Goal: Task Accomplishment & Management: Manage account settings

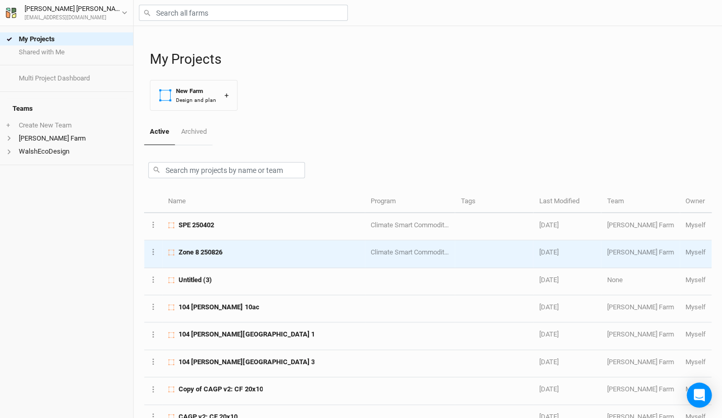
click at [231, 258] on td "Zone 8 250826" at bounding box center [263, 253] width 202 height 27
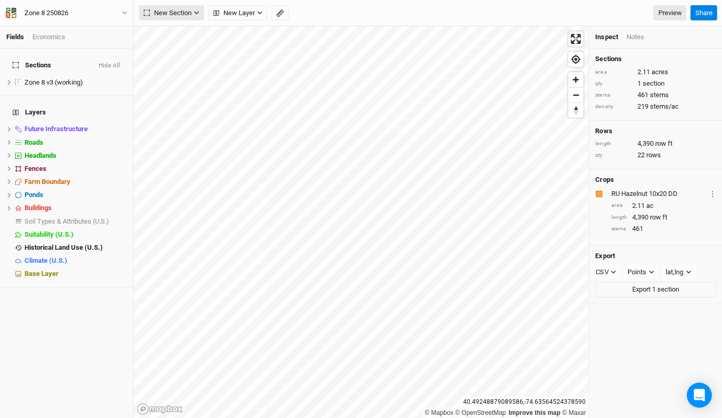
click at [168, 15] on span "New Section" at bounding box center [168, 13] width 48 height 10
click at [165, 33] on div "Grid" at bounding box center [169, 34] width 16 height 12
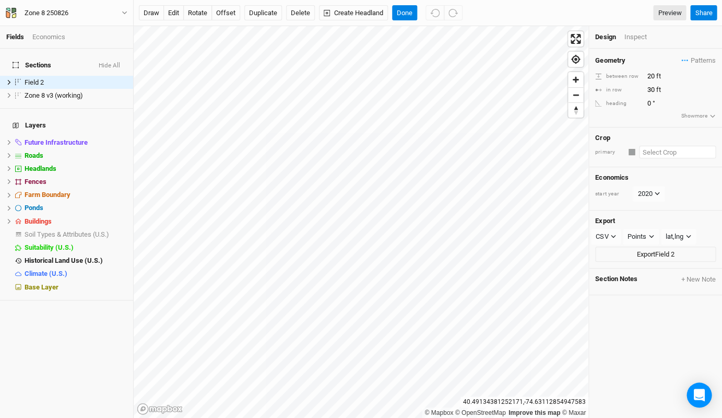
click at [650, 150] on input "text" at bounding box center [677, 152] width 77 height 13
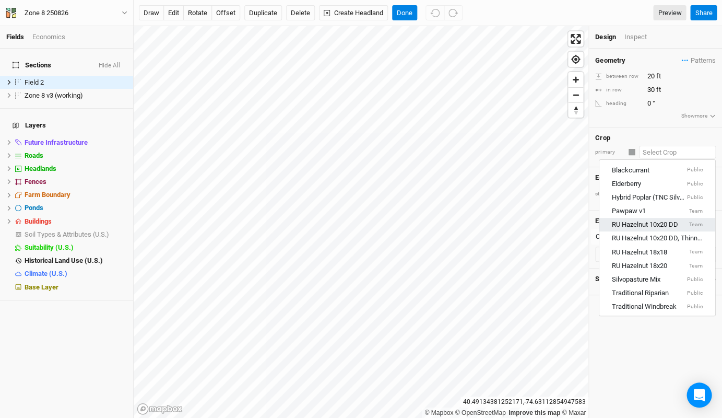
scroll to position [100, 0]
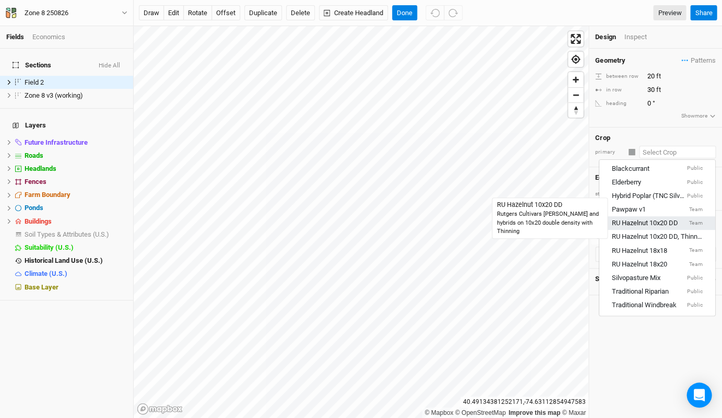
click at [663, 219] on div "RU Hazelnut 10x20 DD" at bounding box center [645, 223] width 66 height 9
type input "10"
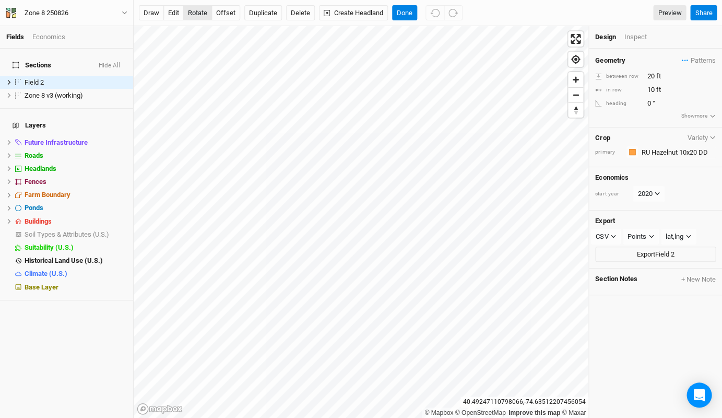
click at [195, 15] on button "rotate" at bounding box center [197, 13] width 29 height 16
type input "25.2"
click at [403, 11] on button "Done" at bounding box center [404, 13] width 25 height 16
click at [635, 38] on div "Inspect" at bounding box center [642, 36] width 37 height 9
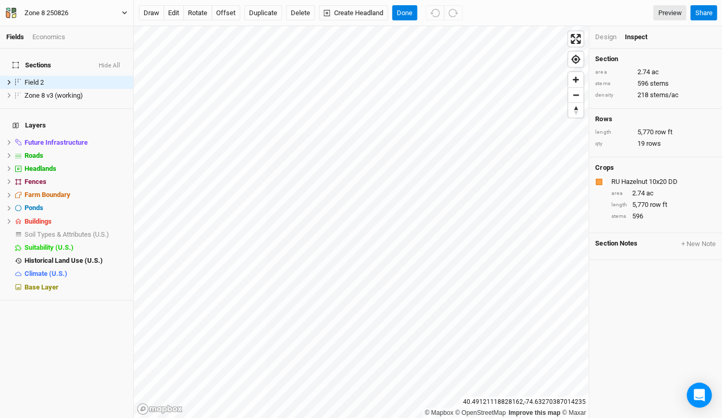
click at [125, 11] on icon "button" at bounding box center [125, 13] width 6 height 6
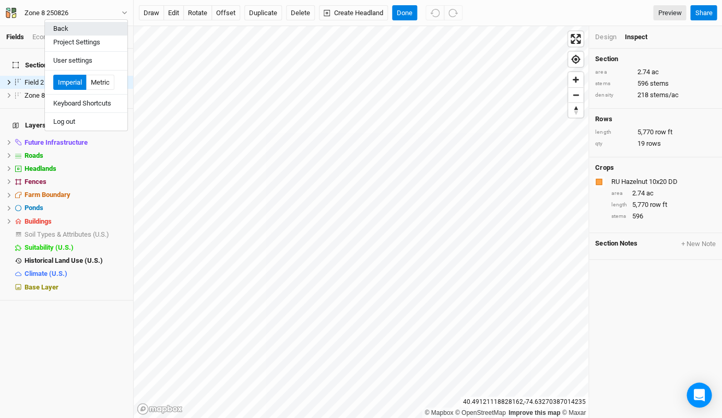
click at [67, 26] on button "Back" at bounding box center [86, 29] width 82 height 14
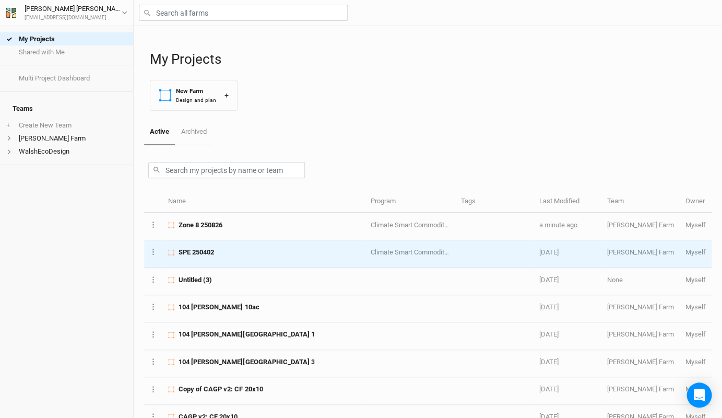
click at [206, 249] on span "SPE 250402" at bounding box center [195, 251] width 35 height 9
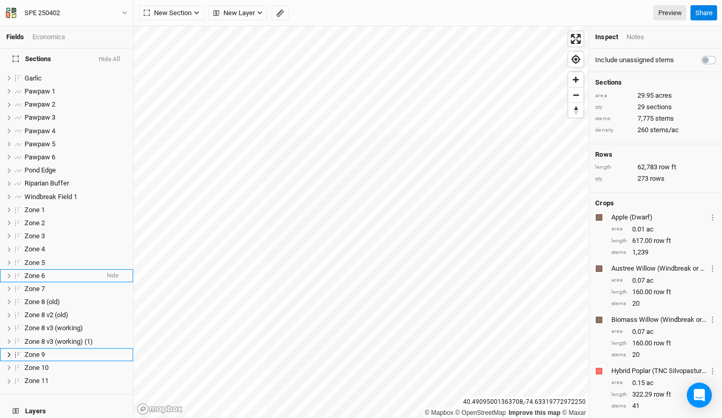
scroll to position [205, 0]
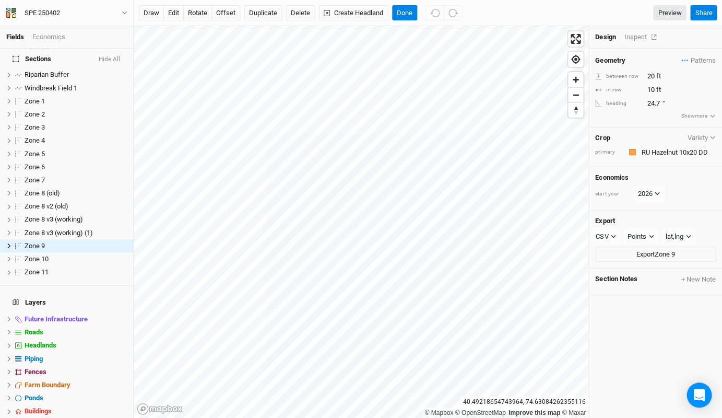
click at [635, 38] on div "Inspect" at bounding box center [642, 36] width 37 height 9
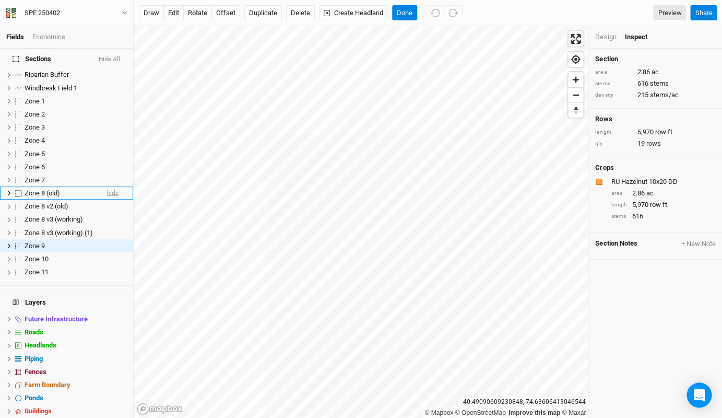
click at [110, 186] on span "hide" at bounding box center [112, 192] width 11 height 13
click at [110, 200] on span "hide" at bounding box center [112, 206] width 11 height 13
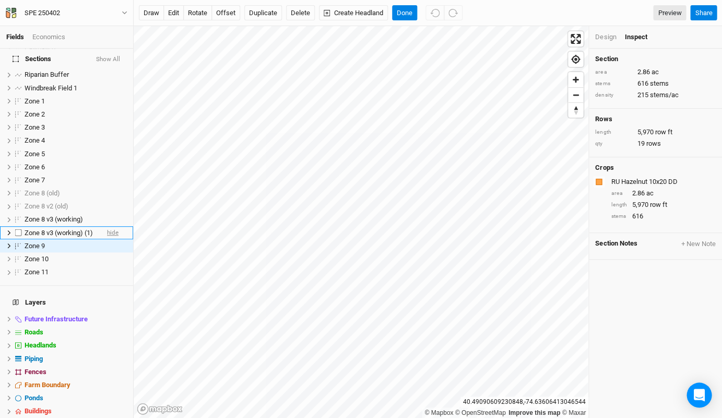
click at [113, 226] on span "hide" at bounding box center [112, 232] width 11 height 13
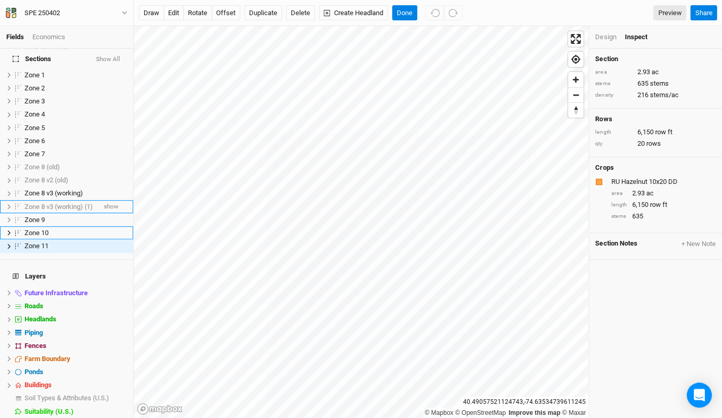
scroll to position [218, 0]
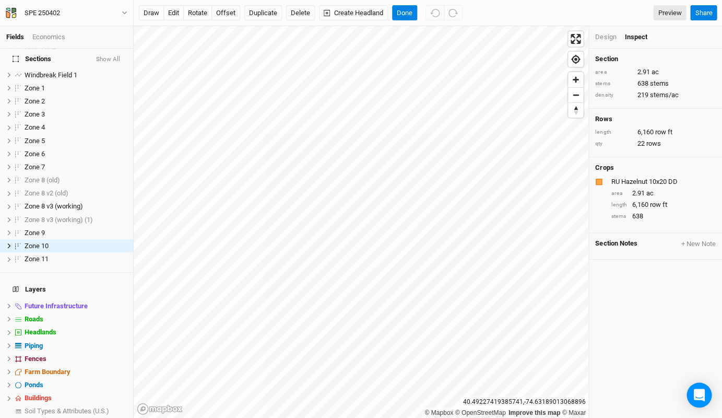
click at [604, 35] on div "Design" at bounding box center [605, 36] width 21 height 9
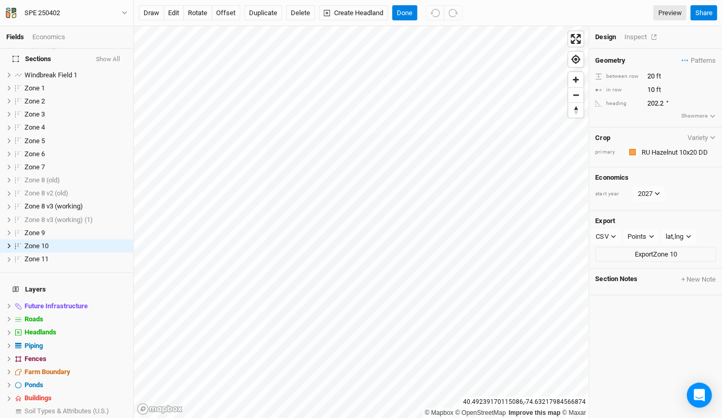
click at [638, 38] on div "Inspect" at bounding box center [642, 36] width 37 height 9
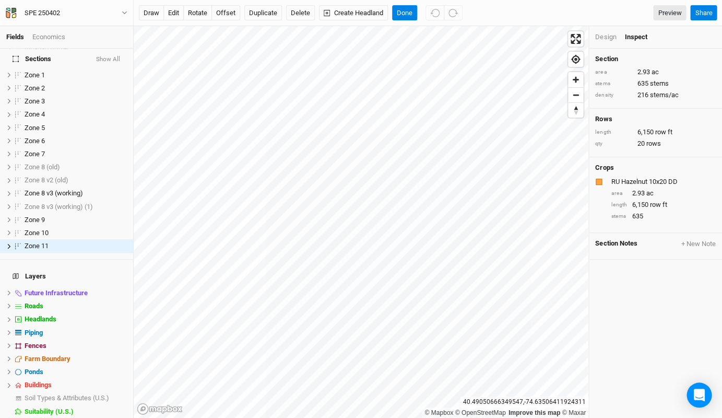
scroll to position [0, 0]
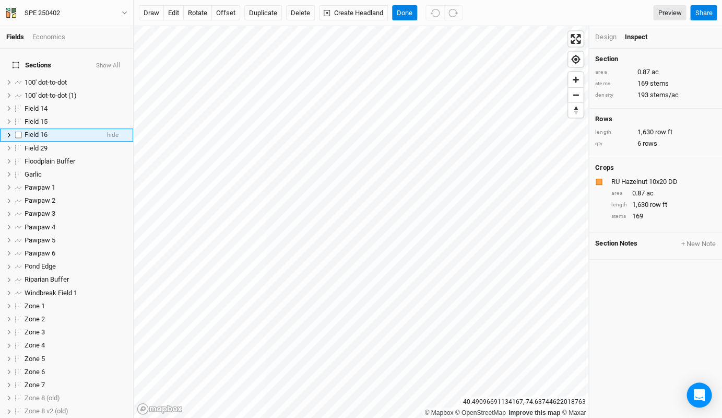
drag, startPoint x: 109, startPoint y: 126, endPoint x: 95, endPoint y: 126, distance: 13.6
click at [95, 128] on li "Field 16 hide" at bounding box center [66, 134] width 133 height 13
click at [303, 12] on button "Delete" at bounding box center [300, 13] width 29 height 16
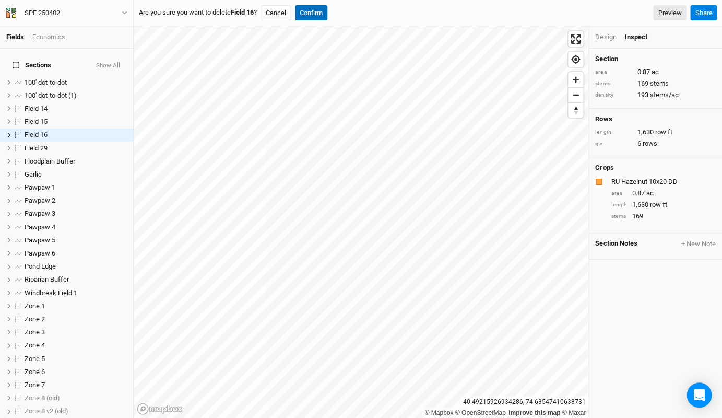
click at [321, 19] on button "Confirm" at bounding box center [311, 13] width 32 height 16
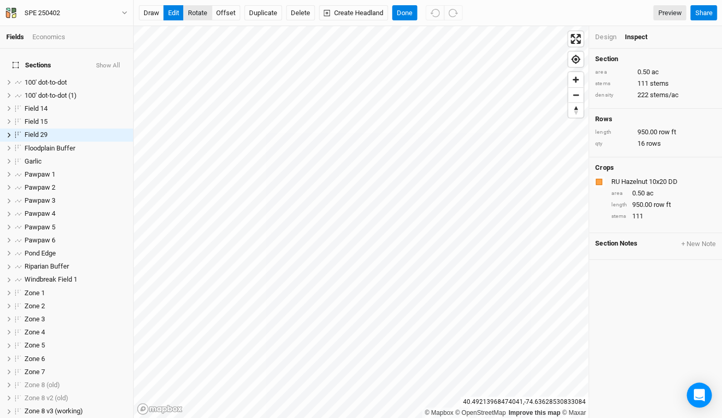
click at [196, 13] on button "rotate" at bounding box center [197, 13] width 29 height 16
click at [411, 14] on button "Done" at bounding box center [404, 13] width 25 height 16
click at [296, 16] on button "Delete" at bounding box center [300, 13] width 29 height 16
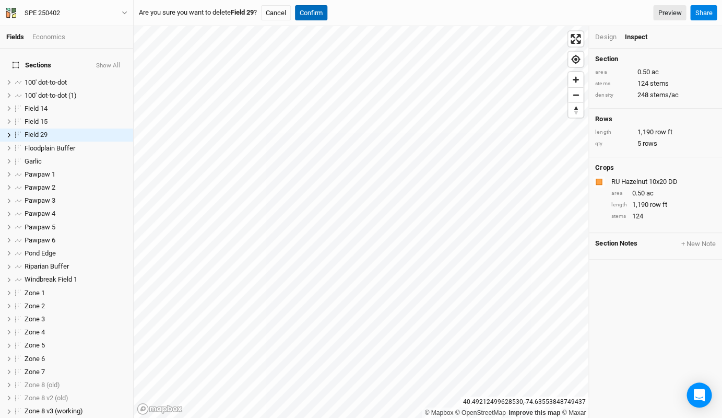
click at [317, 14] on button "Confirm" at bounding box center [311, 13] width 32 height 16
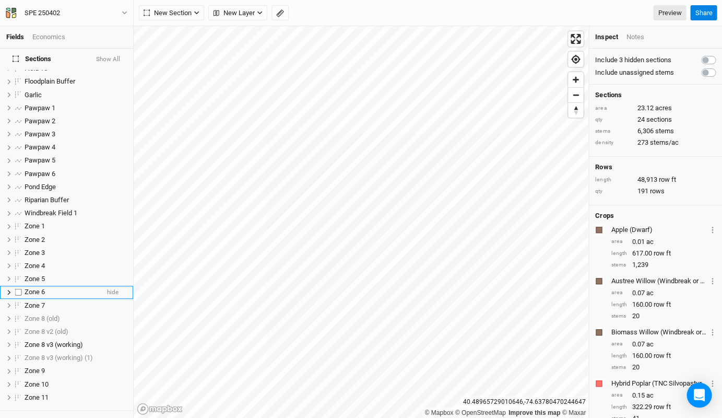
scroll to position [63, 0]
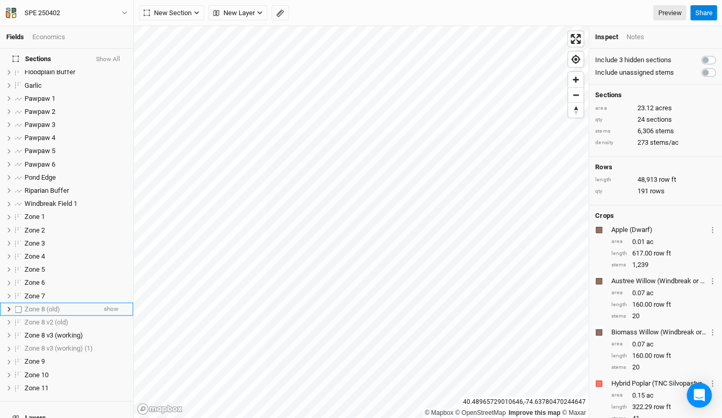
click at [15, 302] on label at bounding box center [18, 308] width 13 height 13
click at [15, 305] on input "checkbox" at bounding box center [18, 308] width 7 height 7
checkbox input "true"
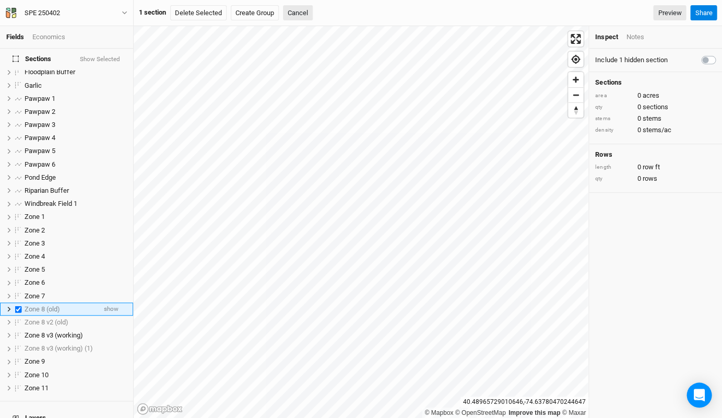
scroll to position [127, 0]
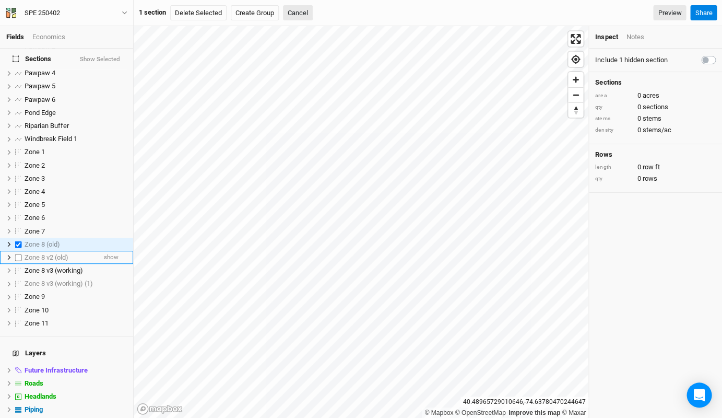
click at [17, 251] on label at bounding box center [18, 257] width 13 height 13
click at [17, 254] on input "checkbox" at bounding box center [18, 257] width 7 height 7
checkbox input "true"
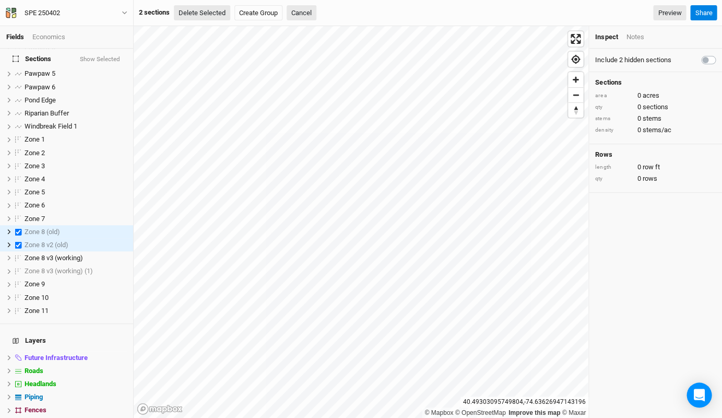
click at [202, 14] on button "Delete Selected" at bounding box center [202, 13] width 56 height 16
click at [326, 14] on button "Confirm" at bounding box center [319, 13] width 32 height 16
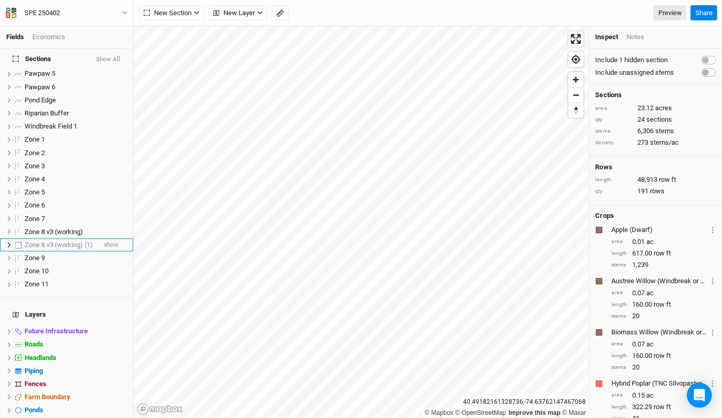
click at [20, 238] on label at bounding box center [18, 244] width 13 height 13
click at [20, 241] on input "checkbox" at bounding box center [18, 244] width 7 height 7
checkbox input "true"
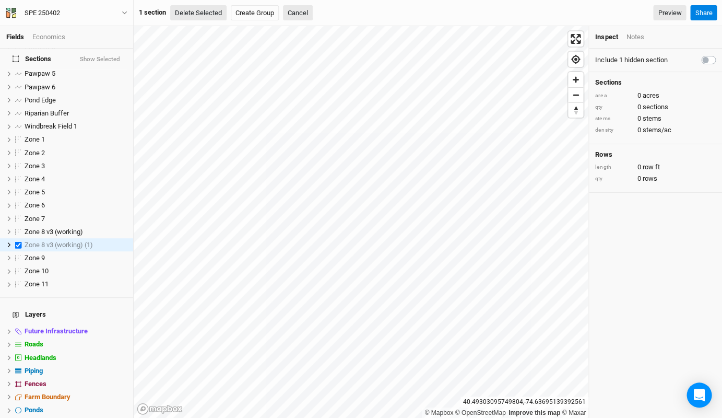
click at [201, 15] on button "Delete Selected" at bounding box center [198, 13] width 56 height 16
click at [320, 15] on button "Confirm" at bounding box center [315, 13] width 32 height 16
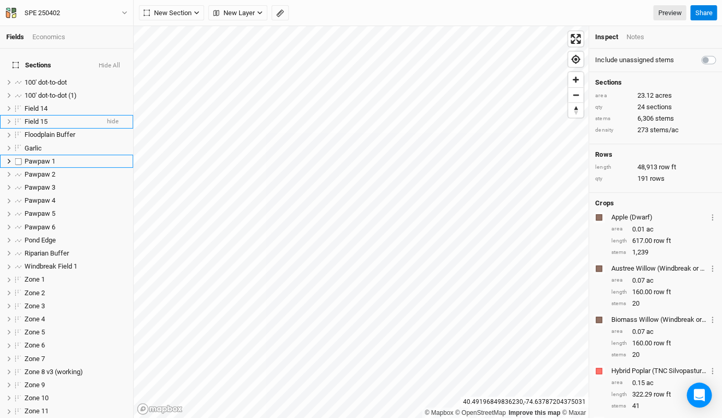
scroll to position [0, 0]
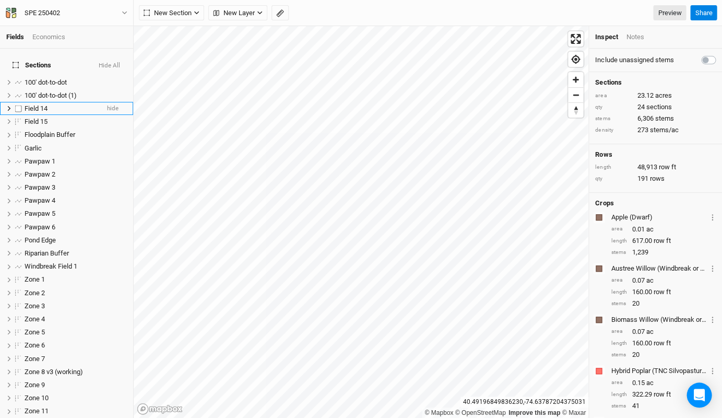
click at [74, 104] on li "Field 14 hide" at bounding box center [66, 108] width 133 height 13
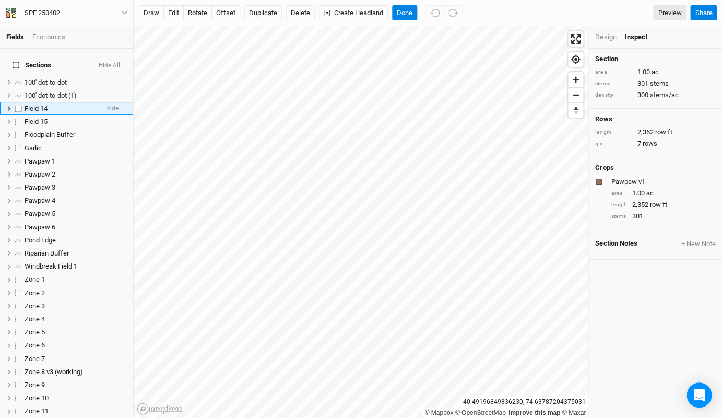
click at [17, 102] on label at bounding box center [18, 108] width 13 height 13
click at [17, 105] on input "checkbox" at bounding box center [18, 108] width 7 height 7
checkbox input "true"
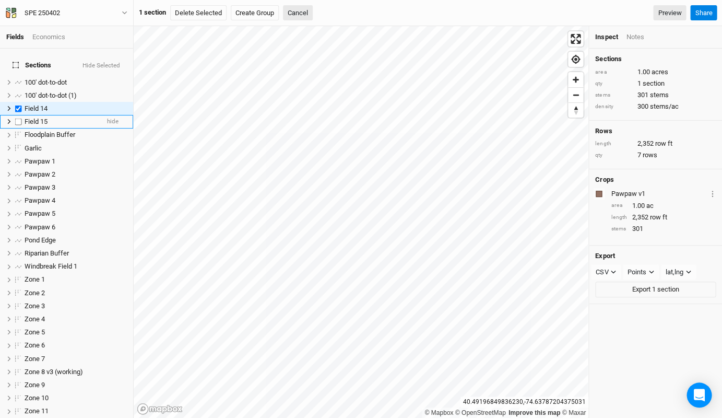
click at [17, 115] on label at bounding box center [18, 121] width 13 height 13
click at [17, 118] on input "checkbox" at bounding box center [18, 121] width 7 height 7
checkbox input "true"
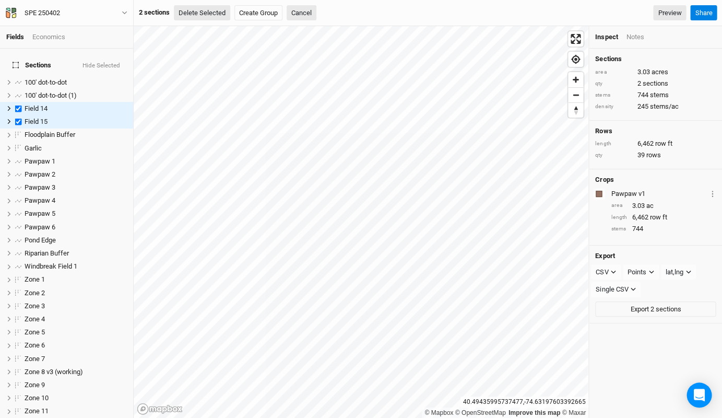
click at [212, 18] on button "Delete Selected" at bounding box center [202, 13] width 56 height 16
click at [330, 19] on button "Confirm" at bounding box center [319, 13] width 32 height 16
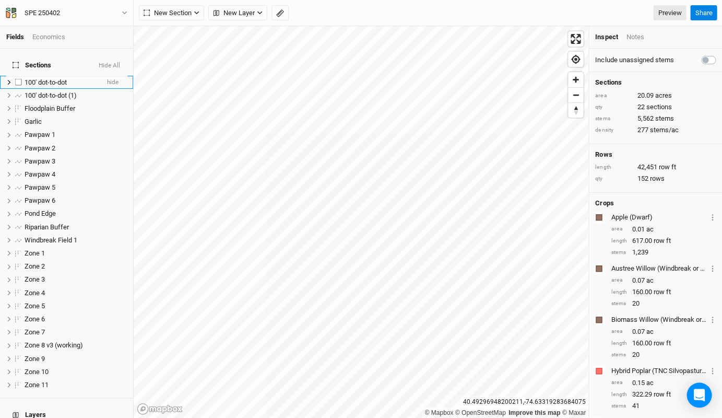
click at [16, 76] on label at bounding box center [18, 82] width 13 height 13
click at [16, 79] on input "checkbox" at bounding box center [18, 82] width 7 height 7
checkbox input "true"
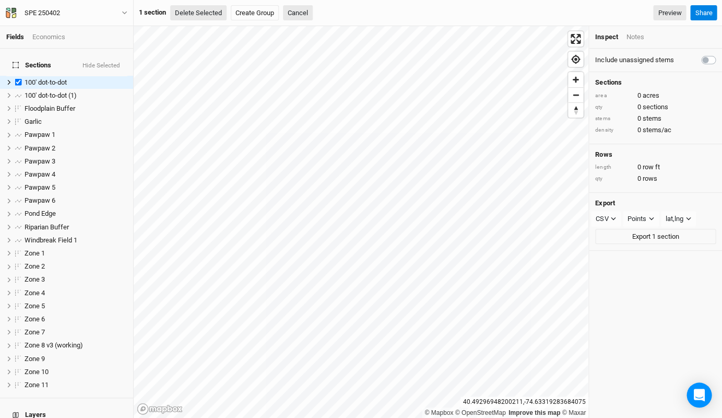
click at [211, 16] on button "Delete Selected" at bounding box center [198, 13] width 56 height 16
click at [317, 15] on button "Confirm" at bounding box center [315, 13] width 32 height 16
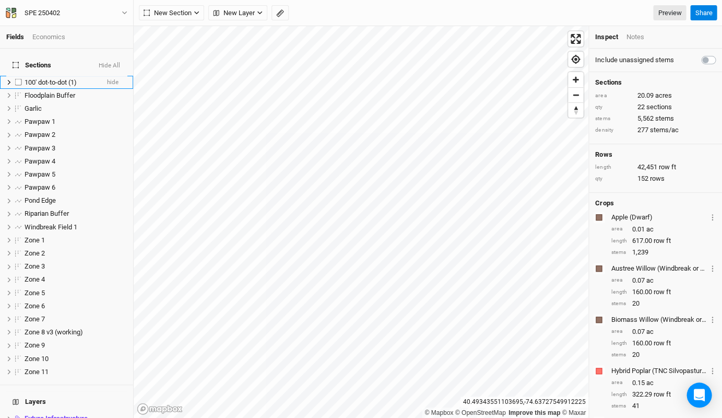
click at [18, 76] on label at bounding box center [18, 82] width 13 height 13
click at [18, 79] on input "checkbox" at bounding box center [18, 82] width 7 height 7
checkbox input "true"
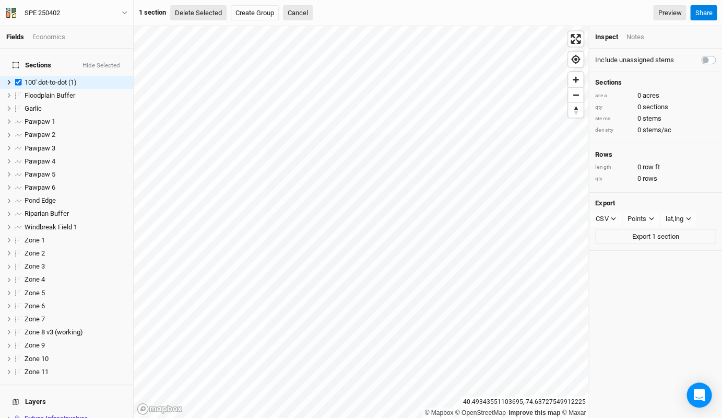
click at [207, 14] on button "Delete Selected" at bounding box center [198, 13] width 56 height 16
click at [319, 14] on button "Confirm" at bounding box center [315, 13] width 32 height 16
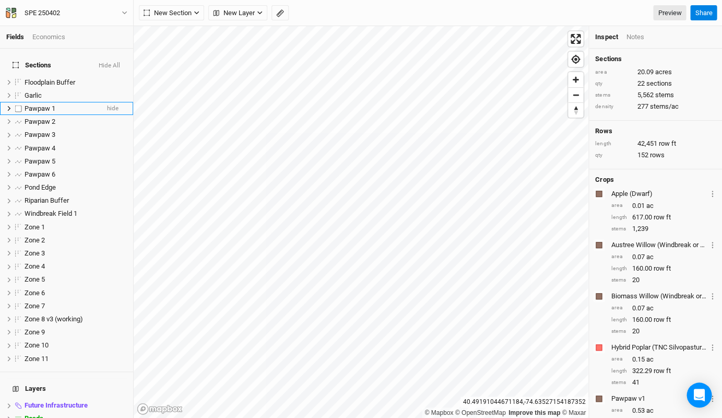
click at [43, 104] on span "Pawpaw 1" at bounding box center [40, 108] width 31 height 8
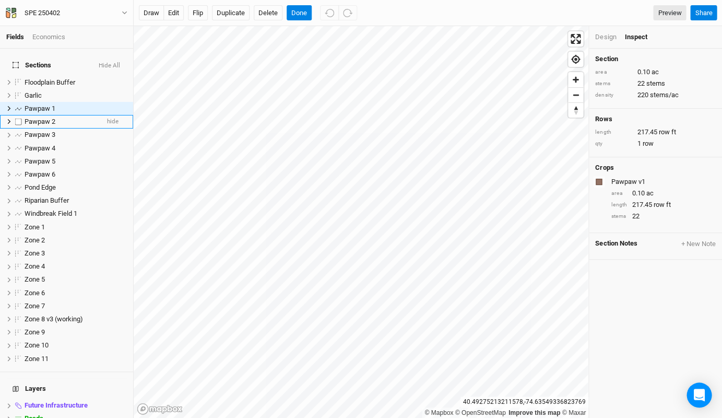
click at [77, 117] on div "Pawpaw 2" at bounding box center [62, 121] width 74 height 8
click at [84, 130] on div "Pawpaw 3" at bounding box center [62, 134] width 74 height 8
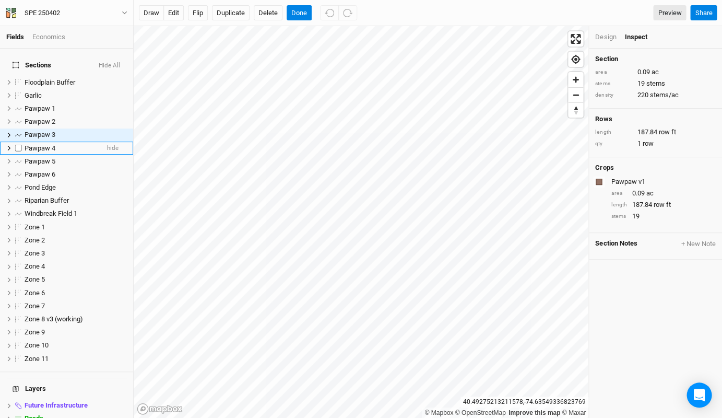
click at [84, 144] on div "Pawpaw 4" at bounding box center [62, 148] width 74 height 8
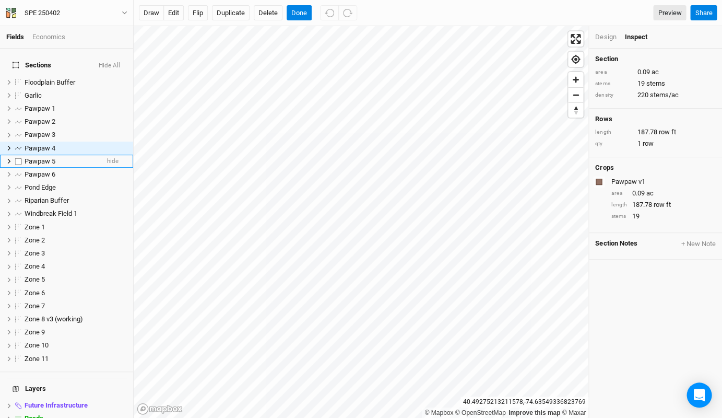
click at [82, 157] on div "Pawpaw 5" at bounding box center [62, 161] width 74 height 8
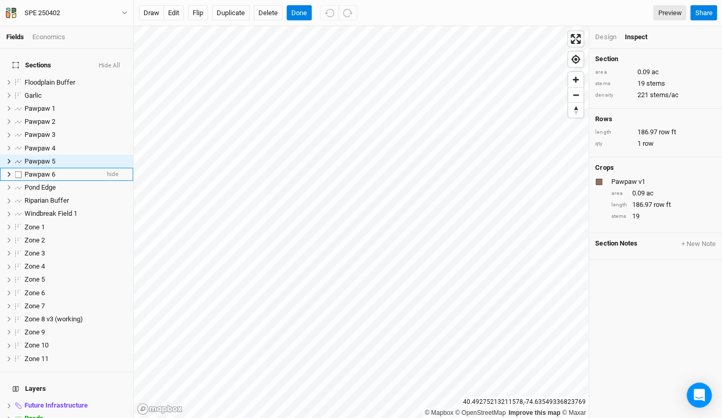
click at [81, 170] on div "Pawpaw 6" at bounding box center [62, 174] width 74 height 8
click at [78, 183] on div "Pond Edge" at bounding box center [62, 187] width 74 height 8
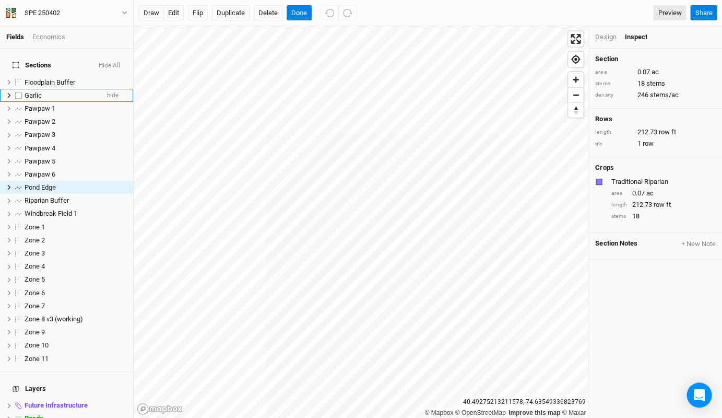
click at [64, 91] on div "Garlic" at bounding box center [62, 95] width 74 height 8
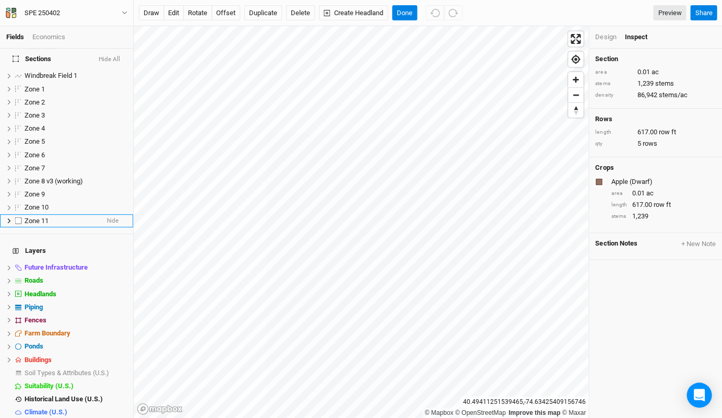
click at [42, 217] on span "Zone 11" at bounding box center [37, 221] width 24 height 8
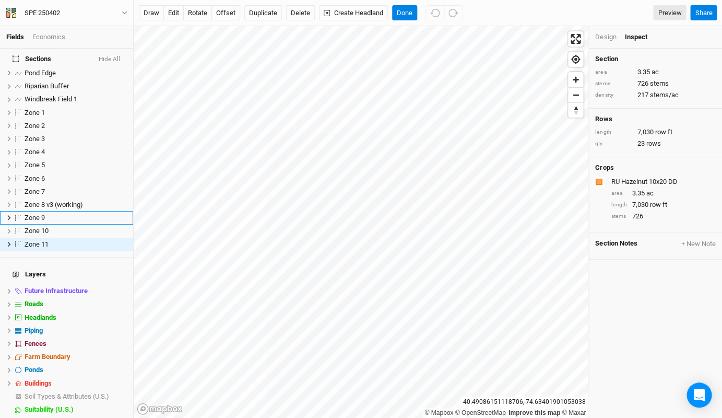
scroll to position [88, 0]
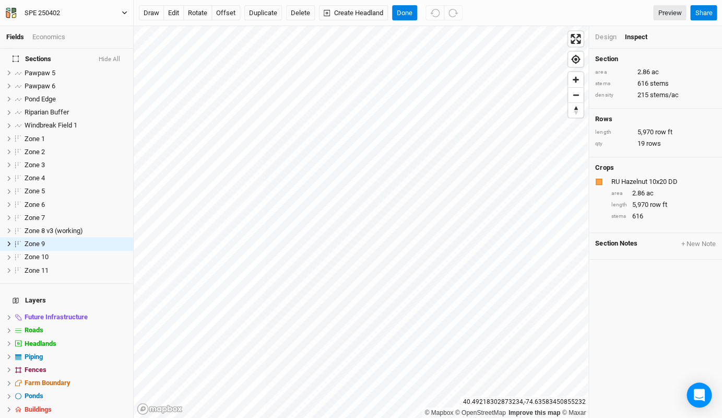
click at [127, 13] on icon "button" at bounding box center [125, 13] width 6 height 6
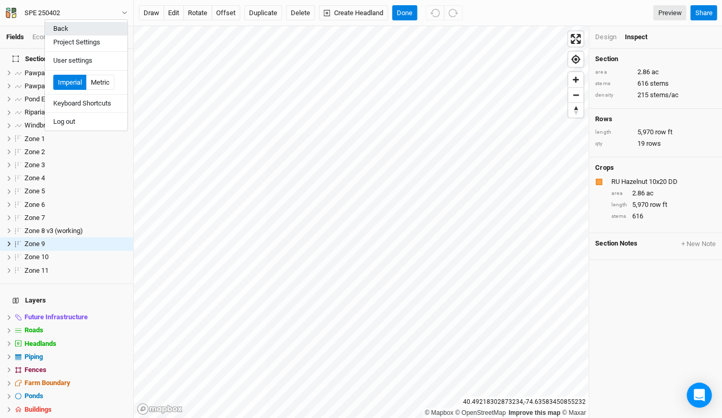
click at [102, 28] on button "Back" at bounding box center [86, 29] width 82 height 14
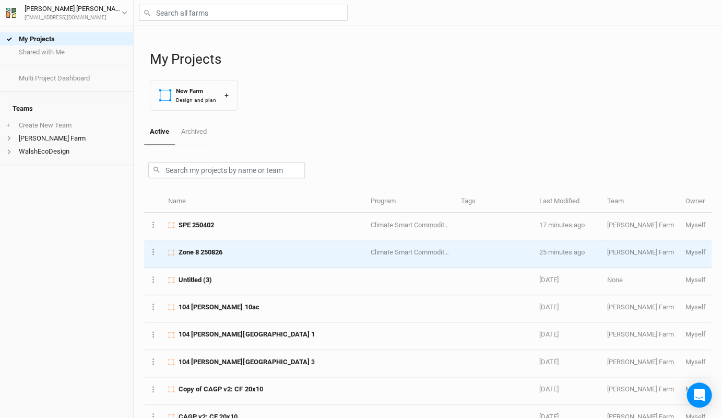
click at [207, 247] on span "Zone 8 250826" at bounding box center [200, 251] width 44 height 9
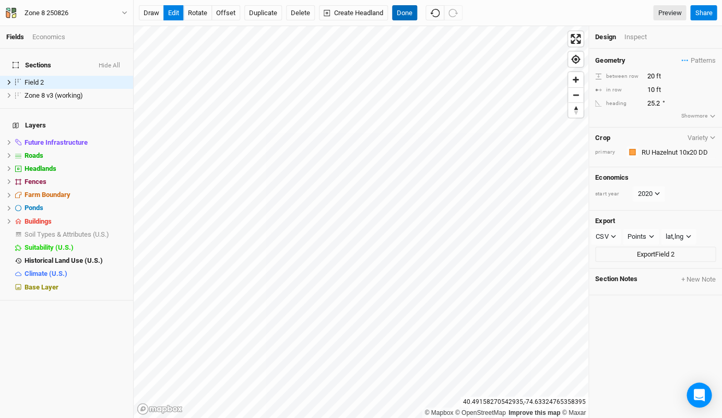
click at [405, 13] on button "Done" at bounding box center [404, 13] width 25 height 16
click at [635, 31] on div "Design Inspect" at bounding box center [655, 37] width 133 height 22
click at [634, 38] on div "Inspect" at bounding box center [642, 36] width 37 height 9
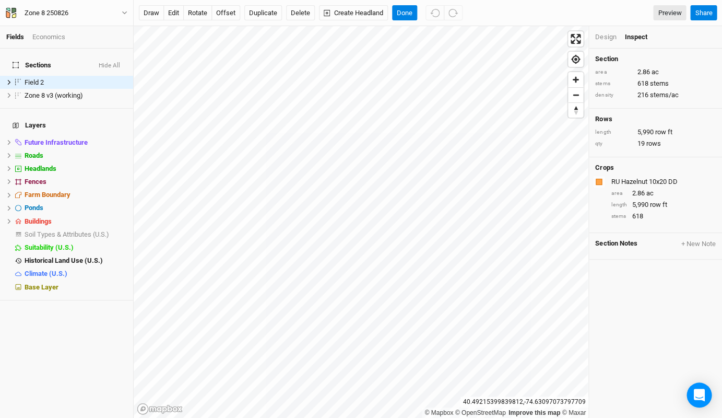
click at [605, 33] on div "Design" at bounding box center [605, 36] width 21 height 9
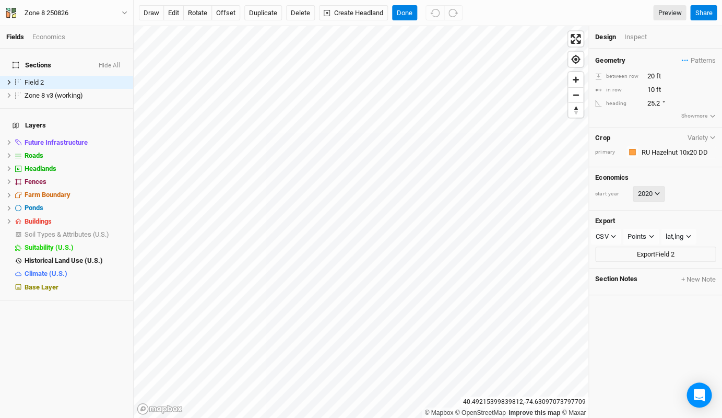
click at [654, 190] on icon at bounding box center [657, 193] width 6 height 6
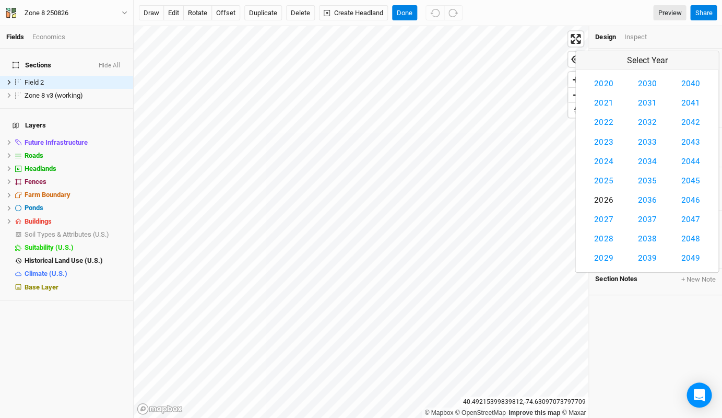
click at [603, 197] on button "2026" at bounding box center [603, 199] width 32 height 19
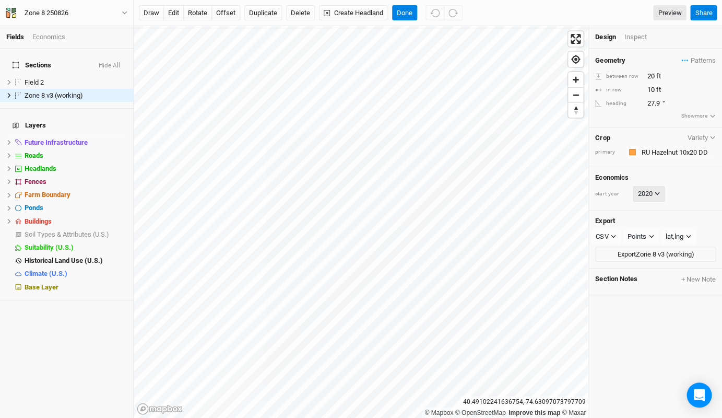
click at [647, 190] on button "2020" at bounding box center [649, 194] width 32 height 16
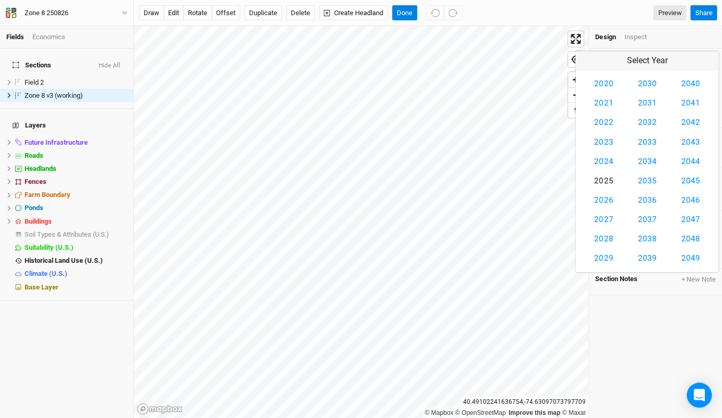
click at [610, 175] on button "2025" at bounding box center [603, 180] width 32 height 19
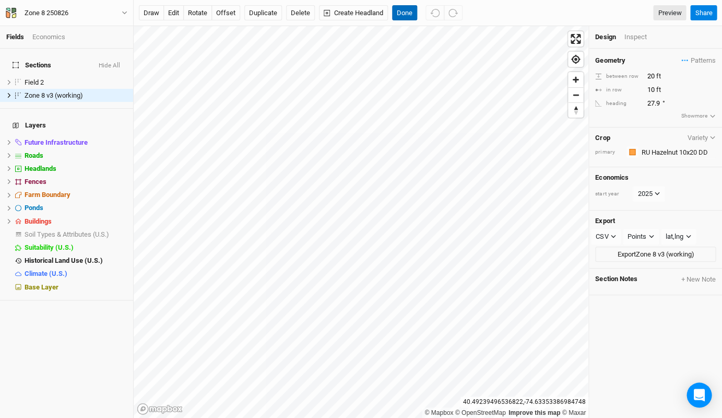
click at [405, 16] on button "Done" at bounding box center [404, 13] width 25 height 16
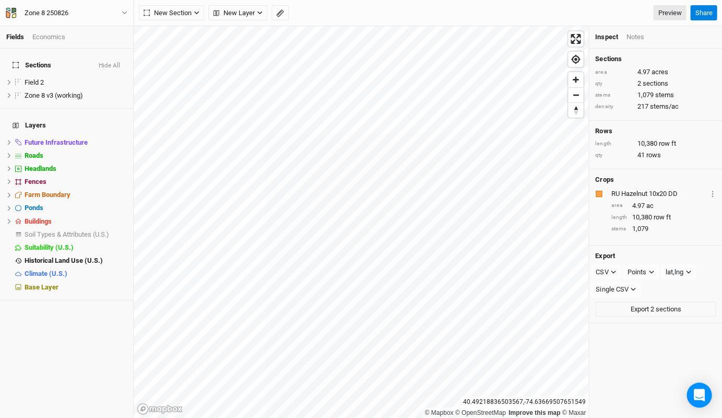
click at [41, 30] on div "Fields Economics" at bounding box center [66, 37] width 133 height 22
click at [40, 35] on div "Economics" at bounding box center [48, 36] width 33 height 9
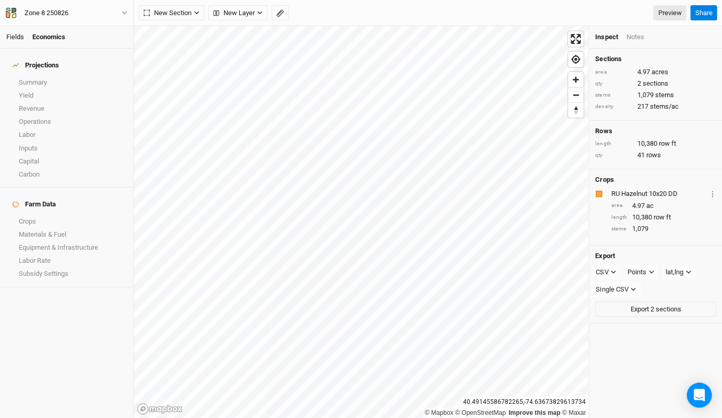
click at [21, 38] on link "Fields" at bounding box center [15, 37] width 18 height 8
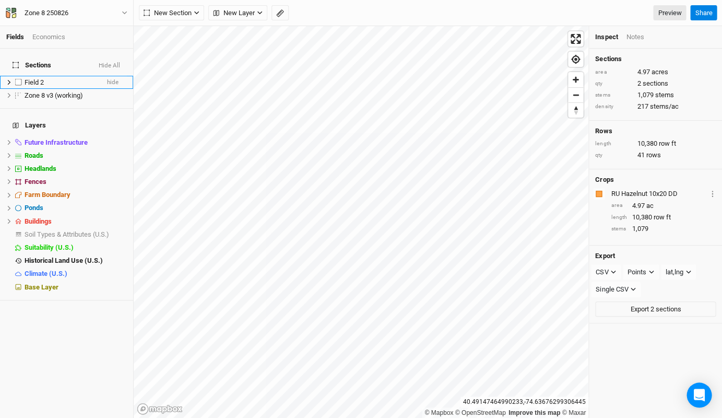
click at [40, 78] on span "Field 2" at bounding box center [34, 82] width 19 height 8
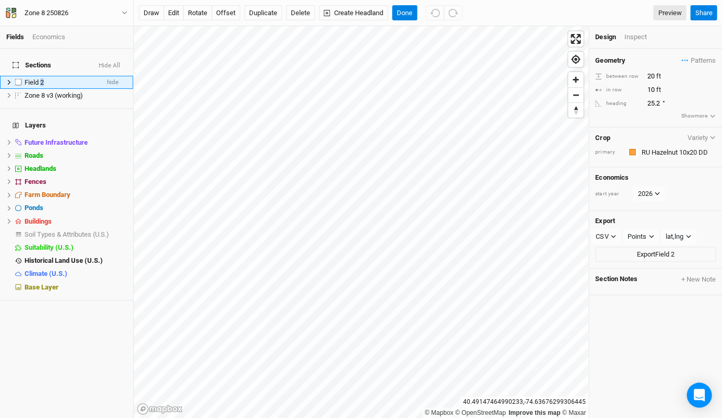
click at [40, 78] on span "Field 2" at bounding box center [34, 82] width 19 height 8
type input "Zone 9"
click at [45, 38] on div "Economics" at bounding box center [48, 36] width 33 height 9
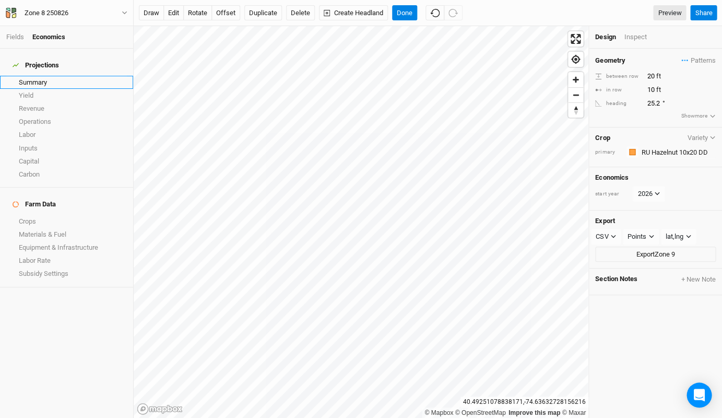
click at [40, 76] on link "Summary" at bounding box center [66, 82] width 133 height 13
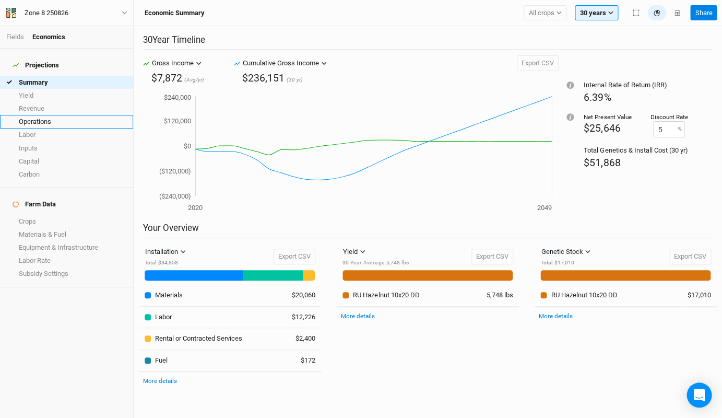
click at [41, 117] on link "Operations" at bounding box center [66, 121] width 133 height 13
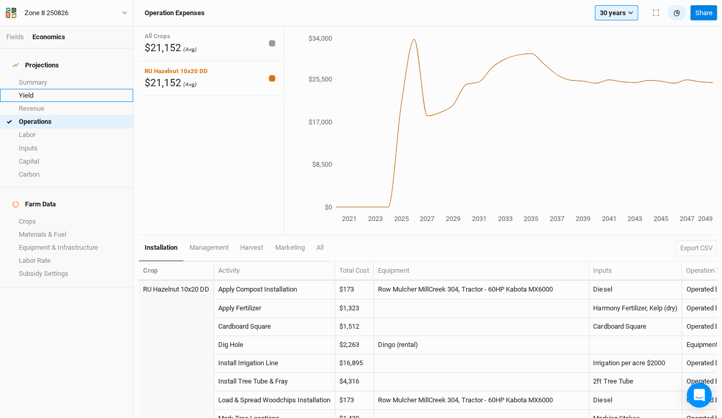
click at [40, 89] on link "Yield" at bounding box center [66, 95] width 133 height 13
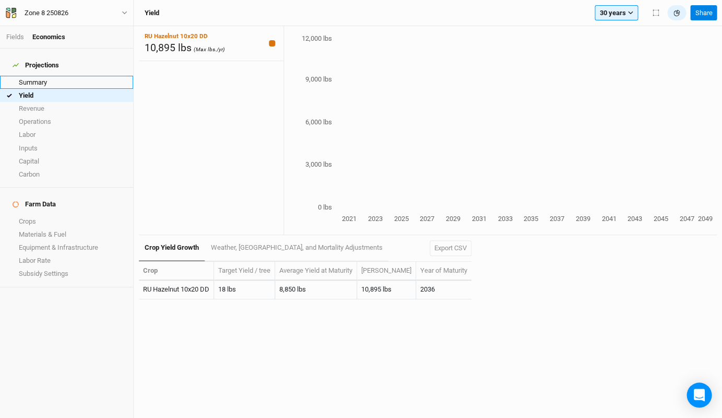
click at [40, 77] on link "Summary" at bounding box center [66, 82] width 133 height 13
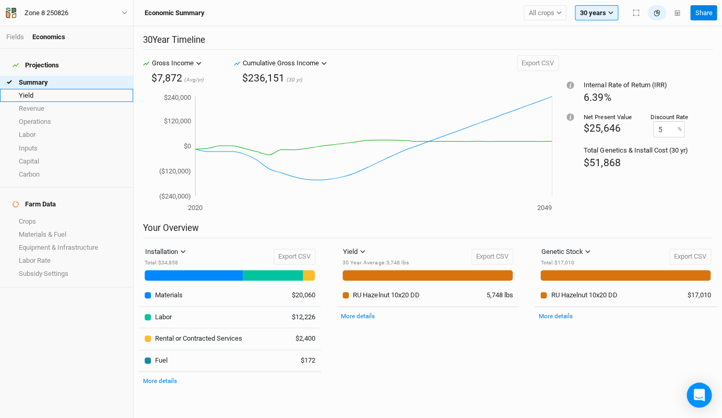
click at [38, 89] on link "Yield" at bounding box center [66, 95] width 133 height 13
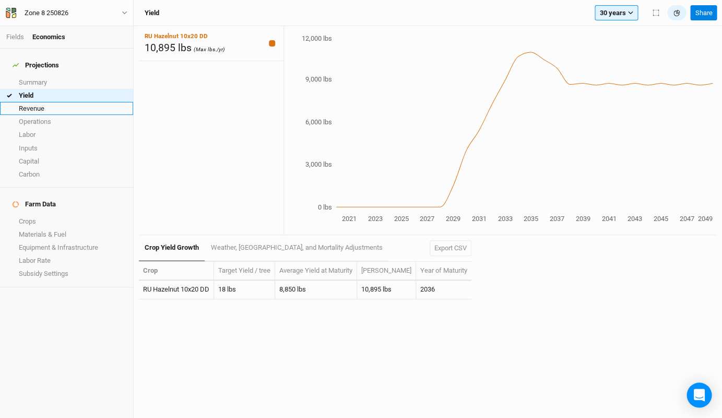
click at [91, 104] on link "Revenue" at bounding box center [66, 108] width 133 height 13
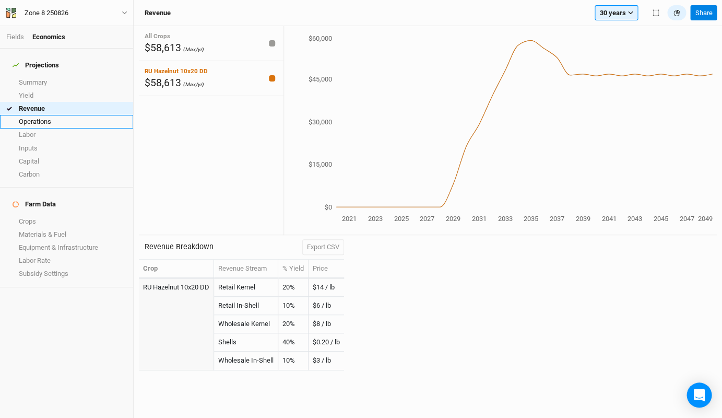
click at [88, 115] on link "Operations" at bounding box center [66, 121] width 133 height 13
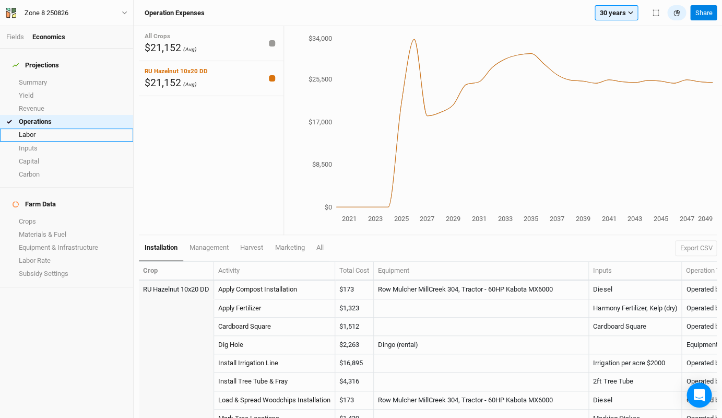
click at [78, 128] on link "Labor" at bounding box center [66, 134] width 133 height 13
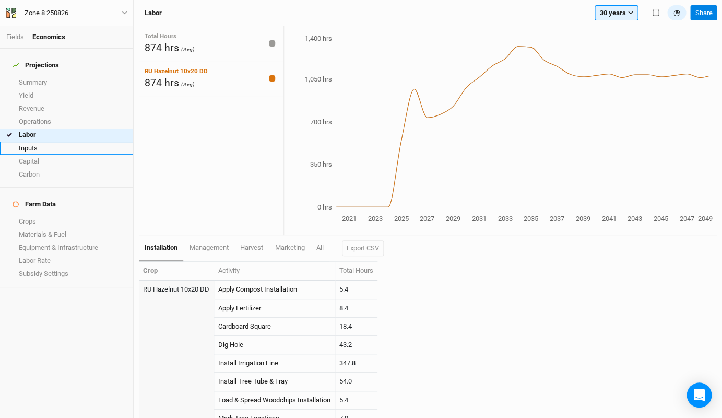
click at [71, 141] on link "Inputs" at bounding box center [66, 147] width 133 height 13
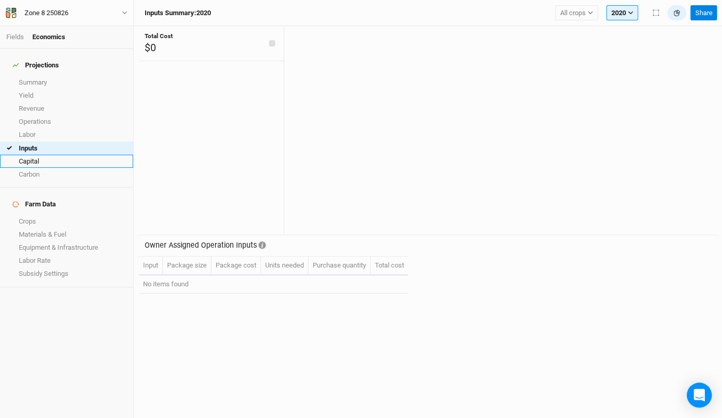
click at [66, 154] on link "Capital" at bounding box center [66, 160] width 133 height 13
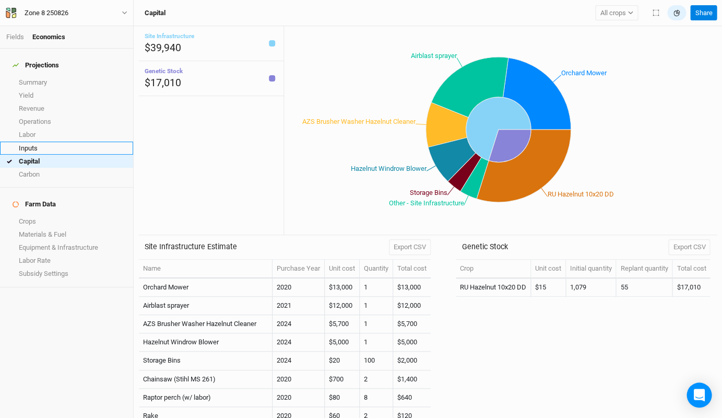
click at [66, 143] on link "Inputs" at bounding box center [66, 147] width 133 height 13
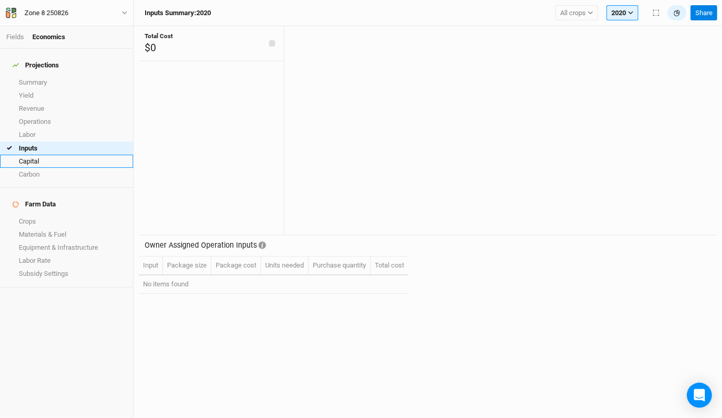
click at [102, 154] on link "Capital" at bounding box center [66, 160] width 133 height 13
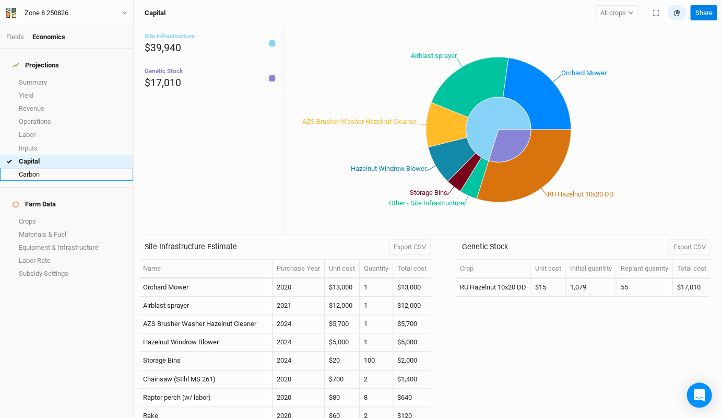
click at [102, 168] on link "Carbon" at bounding box center [66, 174] width 133 height 13
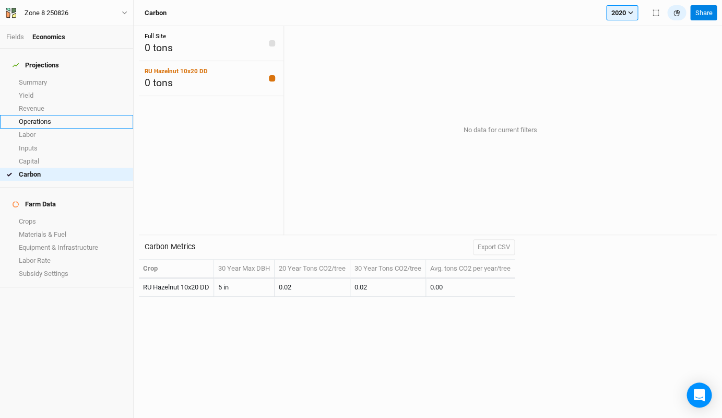
click at [101, 115] on link "Operations" at bounding box center [66, 121] width 133 height 13
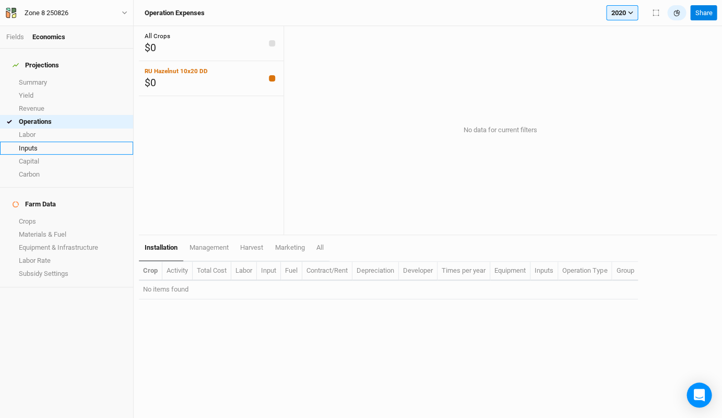
click at [87, 142] on link "Inputs" at bounding box center [66, 147] width 133 height 13
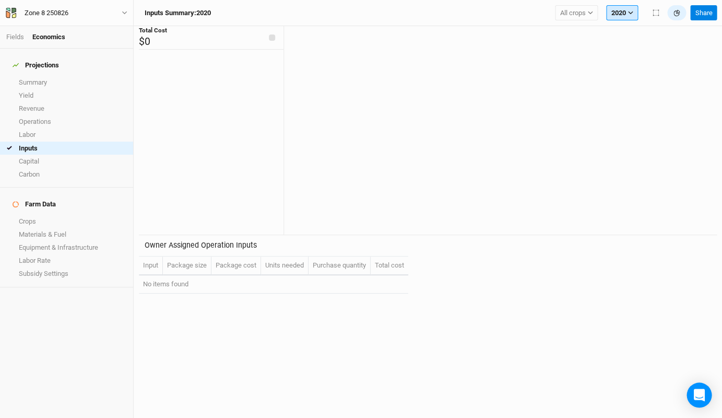
click at [630, 13] on icon "button" at bounding box center [630, 12] width 5 height 3
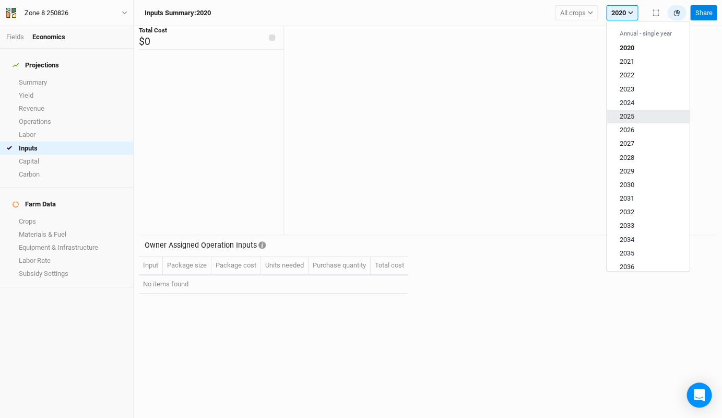
click at [635, 113] on button "2025" at bounding box center [647, 117] width 82 height 14
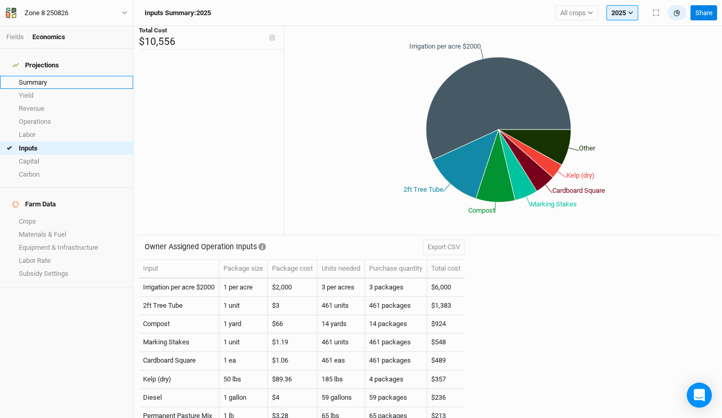
click at [70, 76] on link "Summary" at bounding box center [66, 82] width 133 height 13
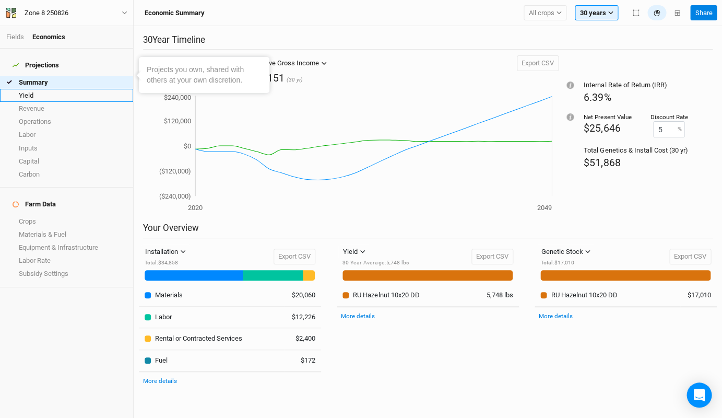
click at [77, 89] on link "Yield" at bounding box center [66, 95] width 133 height 13
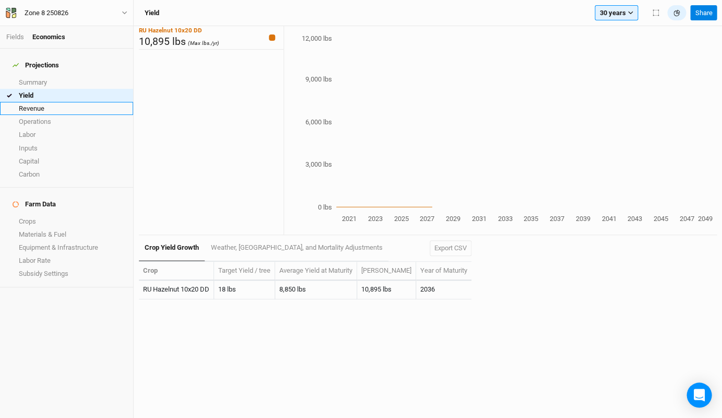
click at [81, 102] on link "Revenue" at bounding box center [66, 108] width 133 height 13
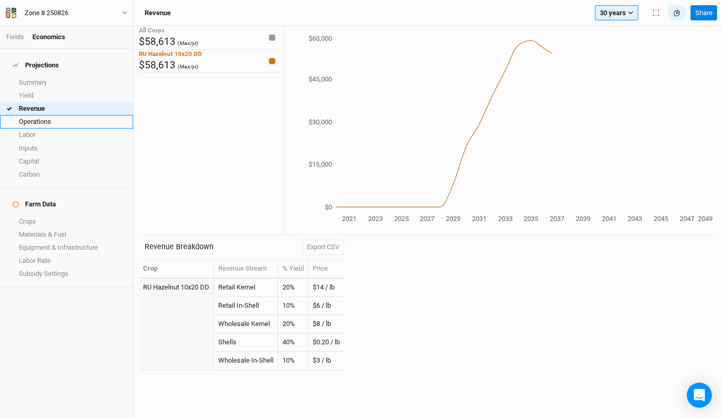
click at [87, 117] on link "Operations" at bounding box center [66, 121] width 133 height 13
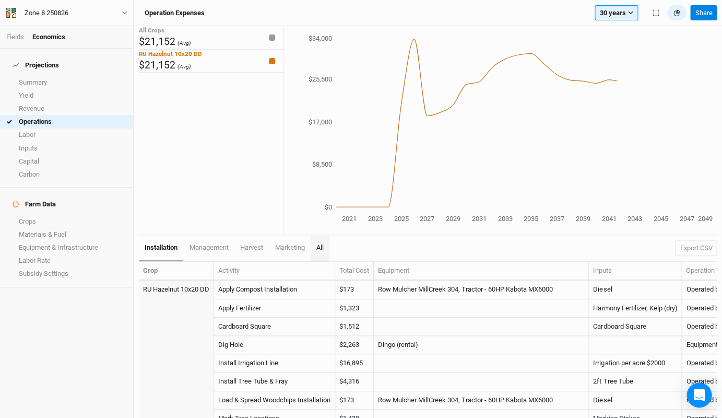
click at [323, 248] on span "All" at bounding box center [319, 247] width 7 height 8
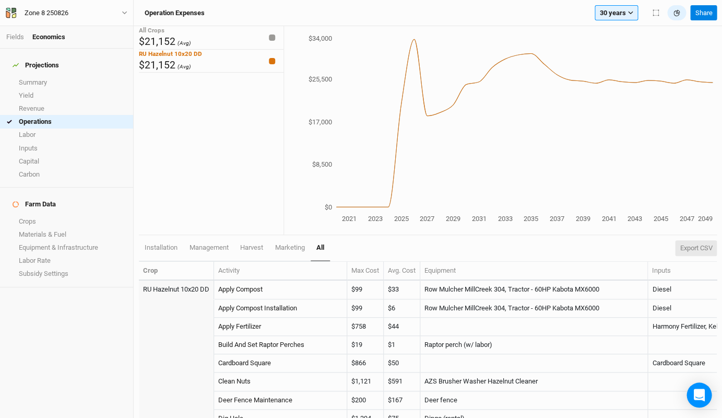
click at [676, 251] on button "Export CSV" at bounding box center [696, 248] width 42 height 16
click at [84, 115] on link "Operations" at bounding box center [66, 121] width 133 height 13
click at [614, 13] on button "30 years" at bounding box center [615, 13] width 43 height 16
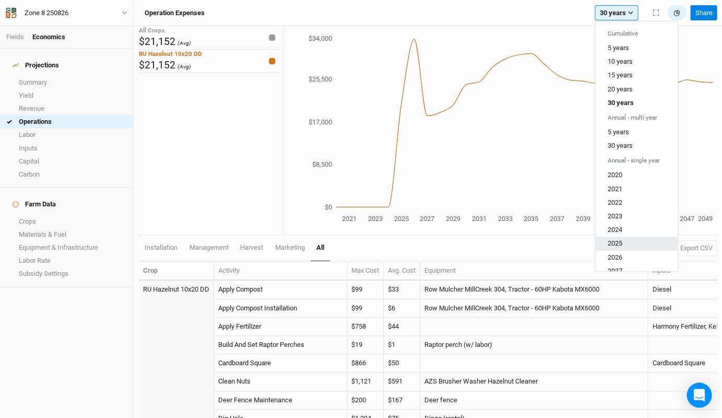
click at [628, 240] on button "2025" at bounding box center [636, 243] width 82 height 14
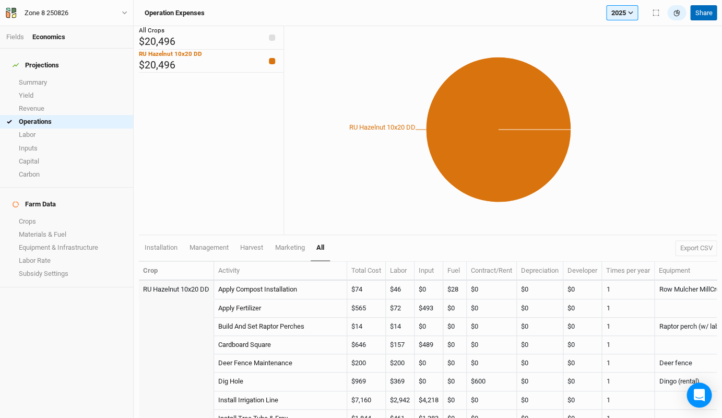
click at [701, 10] on button "Share" at bounding box center [703, 13] width 27 height 16
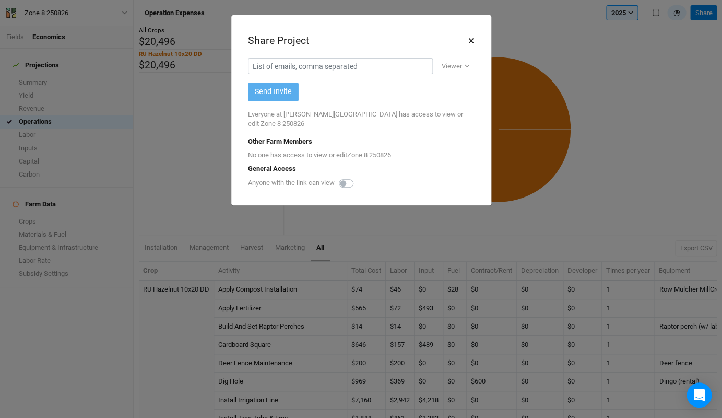
click at [471, 39] on button "×" at bounding box center [471, 41] width 7 height 18
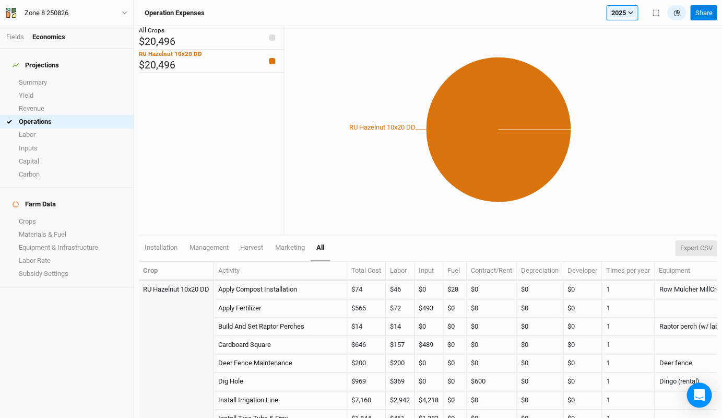
click at [698, 244] on button "Export CSV" at bounding box center [696, 248] width 42 height 16
click at [627, 11] on icon "button" at bounding box center [630, 13] width 6 height 6
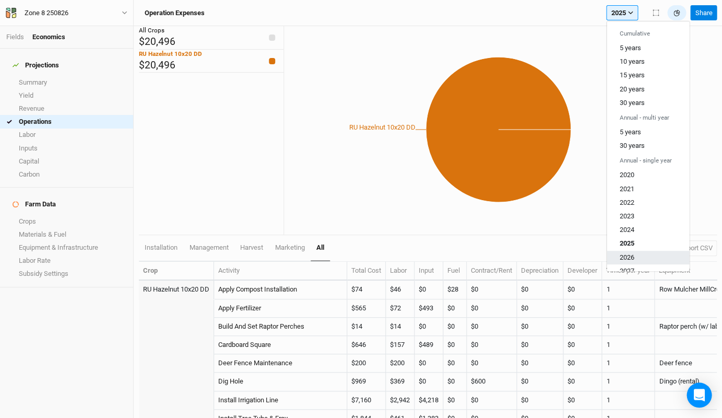
click at [641, 250] on button "2026" at bounding box center [647, 257] width 82 height 14
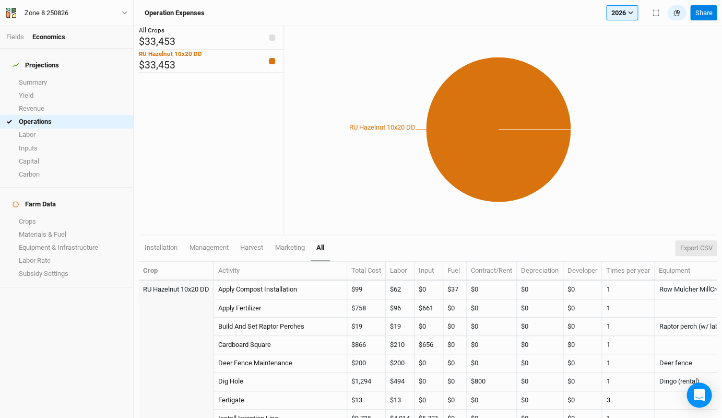
click at [693, 248] on button "Export CSV" at bounding box center [696, 248] width 42 height 16
click at [628, 16] on button "2026" at bounding box center [622, 13] width 32 height 16
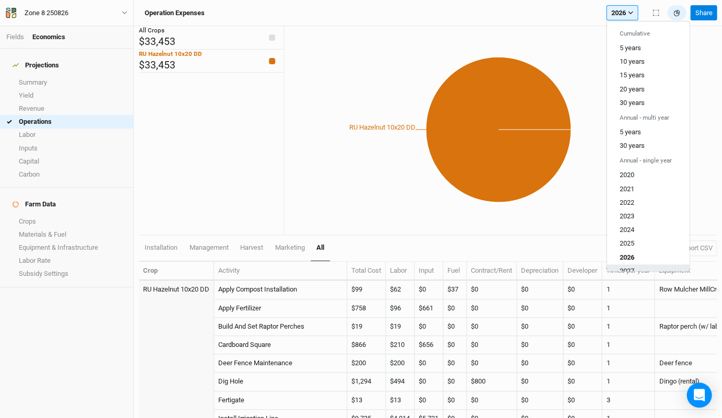
click at [643, 264] on button "2027" at bounding box center [647, 271] width 82 height 14
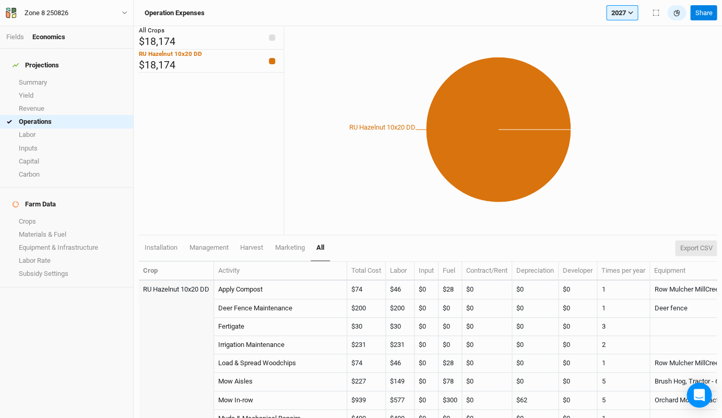
click at [686, 248] on button "Export CSV" at bounding box center [696, 248] width 42 height 16
click at [68, 141] on link "Inputs" at bounding box center [66, 147] width 133 height 13
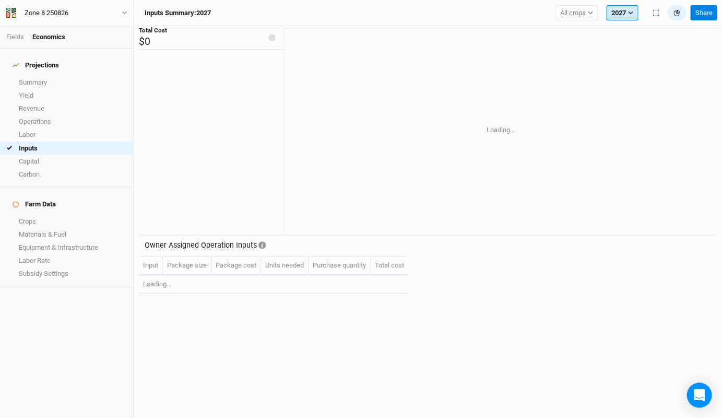
click at [621, 19] on button "2027" at bounding box center [622, 13] width 32 height 16
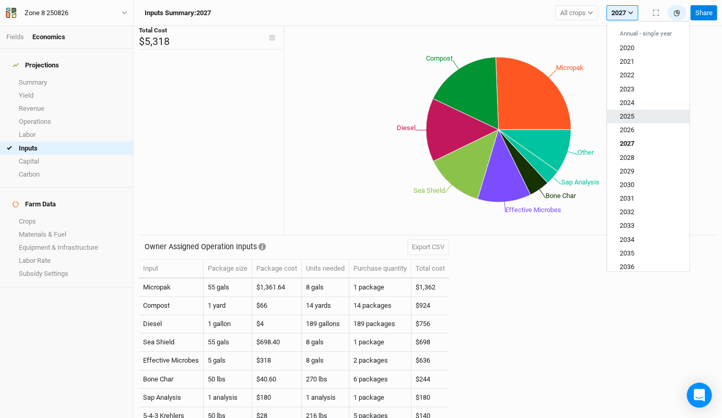
click at [633, 112] on span "2025" at bounding box center [626, 116] width 15 height 8
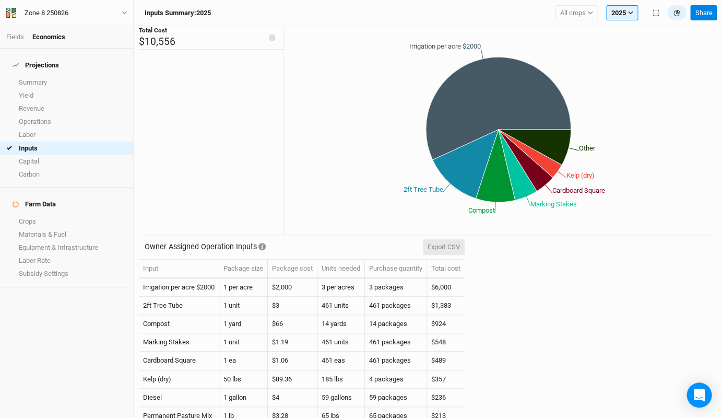
click at [440, 248] on button "Export CSV" at bounding box center [444, 247] width 42 height 16
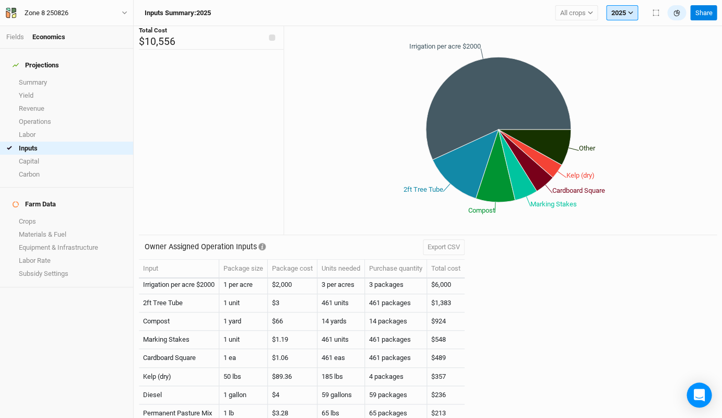
click at [619, 15] on button "2025" at bounding box center [622, 13] width 32 height 16
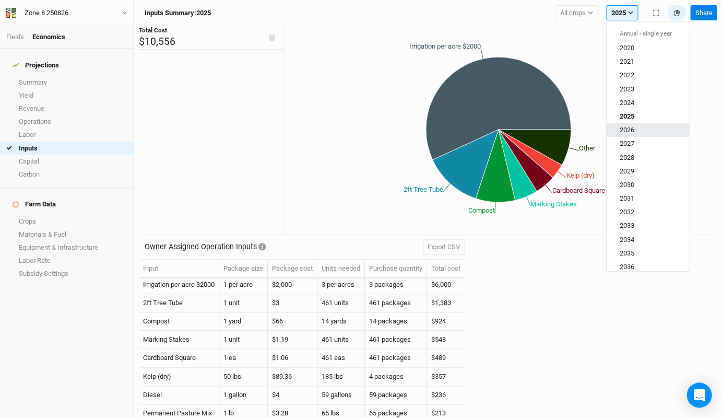
click at [630, 129] on span "2026" at bounding box center [626, 130] width 15 height 8
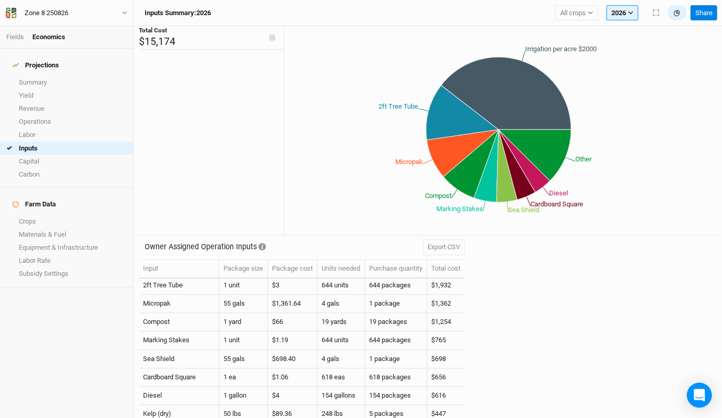
scroll to position [21, 0]
click at [451, 246] on button "Export CSV" at bounding box center [444, 247] width 42 height 16
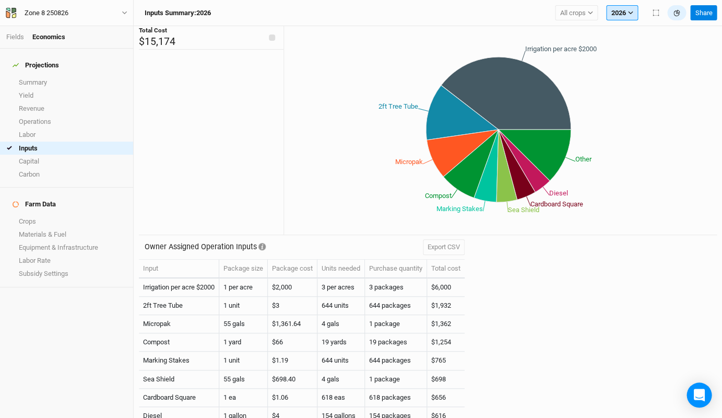
click at [622, 17] on button "2026" at bounding box center [622, 13] width 32 height 16
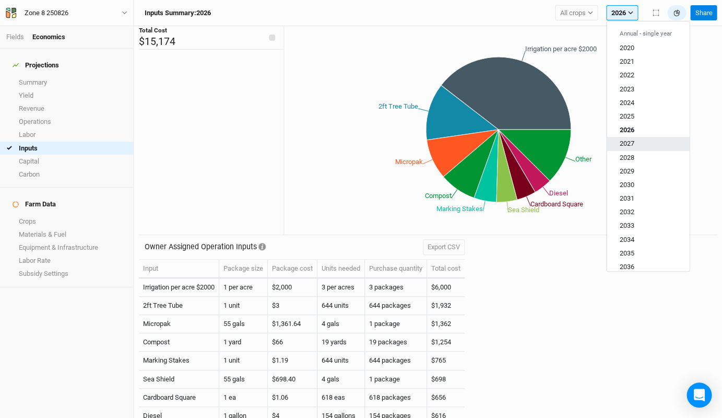
click at [635, 139] on button "2027" at bounding box center [647, 144] width 82 height 14
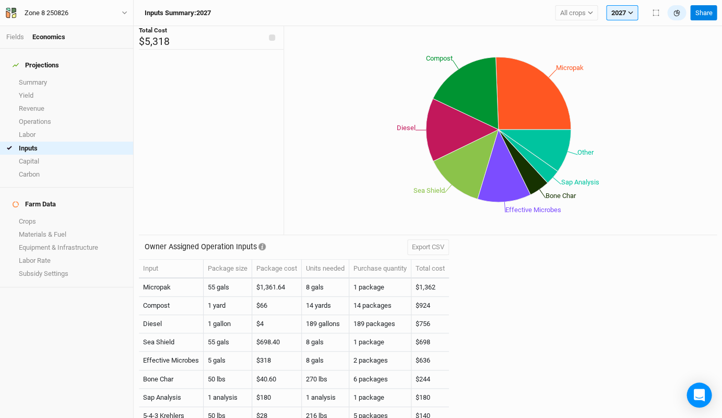
scroll to position [2, 0]
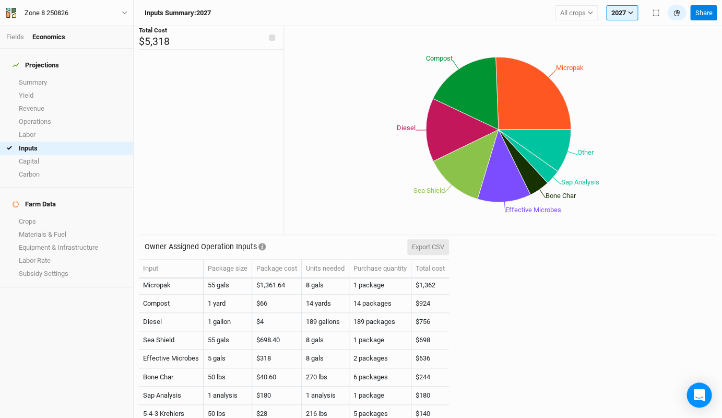
click at [425, 248] on button "Export CSV" at bounding box center [428, 247] width 42 height 16
click at [46, 154] on link "Capital" at bounding box center [66, 160] width 133 height 13
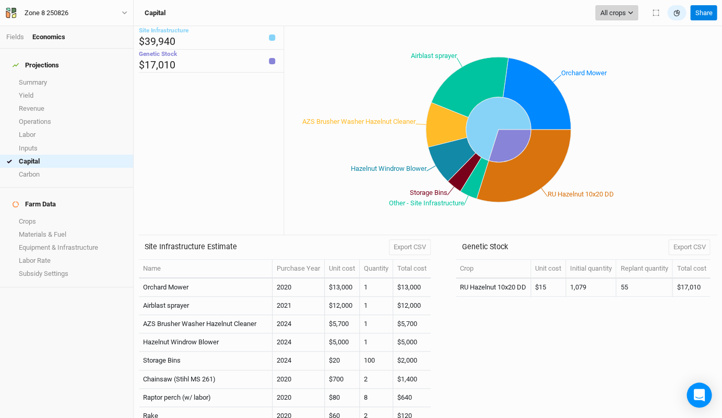
click at [618, 16] on span "All crops" at bounding box center [613, 13] width 26 height 10
click at [661, 137] on icon "Orchard Mower Airblast sprayer AZS Brusher Washer Hazelnut Cleaner Hazelnut Win…" at bounding box center [498, 129] width 428 height 191
click at [42, 76] on link "Summary" at bounding box center [66, 82] width 133 height 13
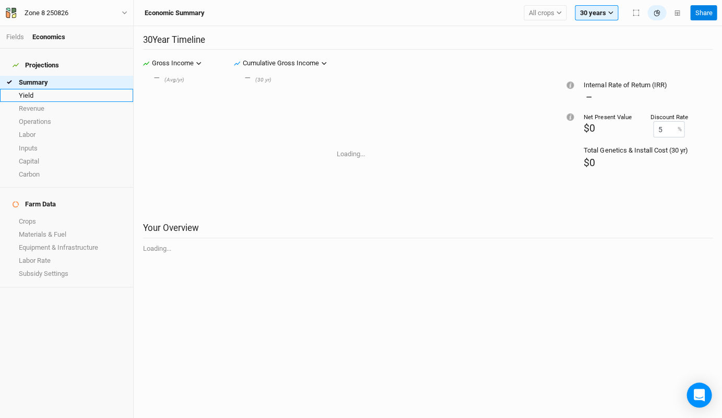
click at [40, 89] on link "Yield" at bounding box center [66, 95] width 133 height 13
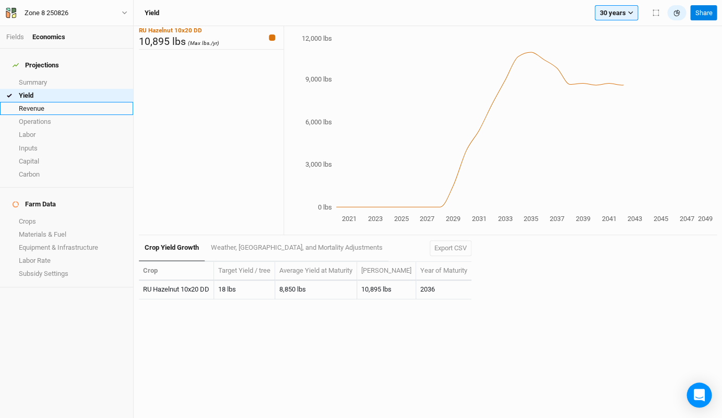
click at [44, 102] on link "Revenue" at bounding box center [66, 108] width 133 height 13
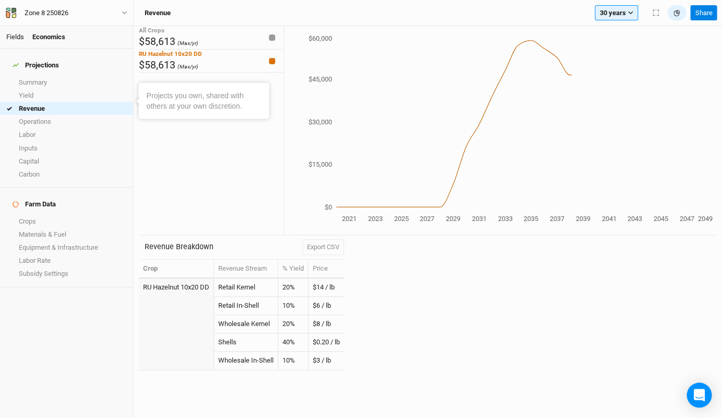
click at [18, 38] on link "Fields" at bounding box center [15, 37] width 18 height 8
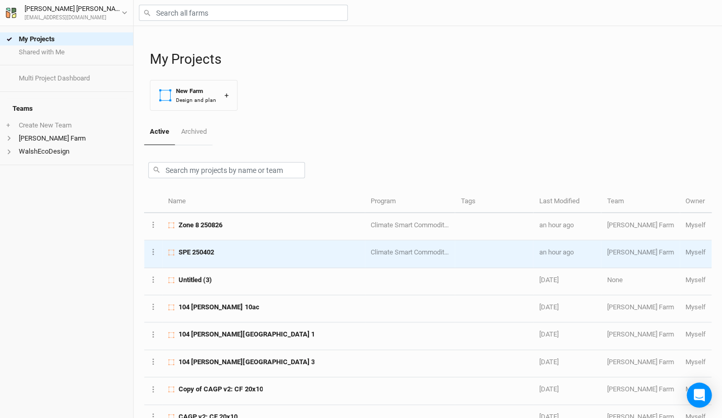
click at [196, 252] on span "SPE 250402" at bounding box center [195, 251] width 35 height 9
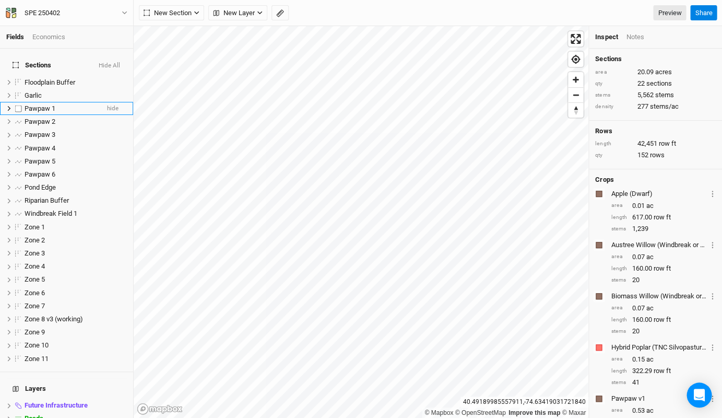
click at [19, 102] on label at bounding box center [18, 108] width 13 height 13
click at [19, 105] on input "checkbox" at bounding box center [18, 108] width 7 height 7
checkbox input "true"
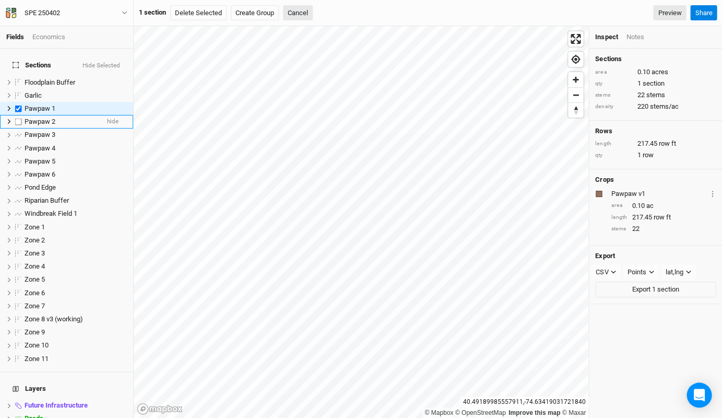
click at [17, 115] on label at bounding box center [18, 121] width 13 height 13
click at [17, 118] on input "checkbox" at bounding box center [18, 121] width 7 height 7
checkbox input "true"
click at [17, 128] on label at bounding box center [18, 134] width 13 height 13
click at [17, 132] on input "checkbox" at bounding box center [18, 135] width 7 height 7
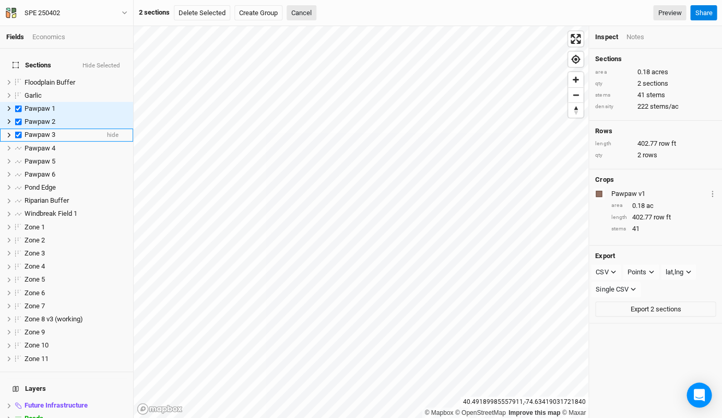
checkbox input "true"
click at [19, 145] on label at bounding box center [18, 147] width 13 height 13
click at [19, 145] on input "checkbox" at bounding box center [18, 148] width 7 height 7
checkbox input "true"
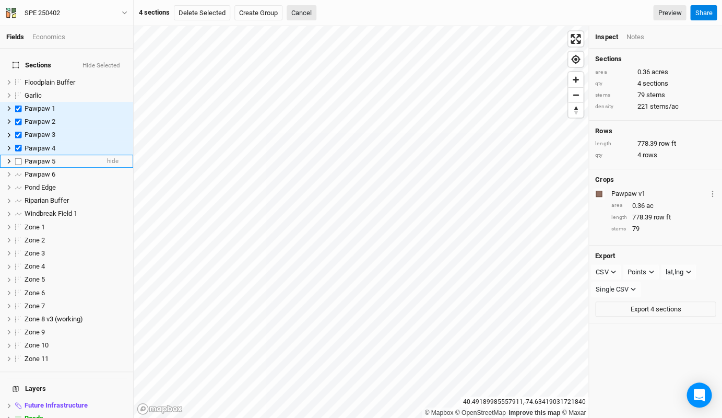
click at [21, 157] on label at bounding box center [18, 160] width 13 height 13
click at [21, 158] on input "checkbox" at bounding box center [18, 161] width 7 height 7
checkbox input "true"
click at [19, 168] on label at bounding box center [18, 174] width 13 height 13
click at [19, 171] on input "checkbox" at bounding box center [18, 174] width 7 height 7
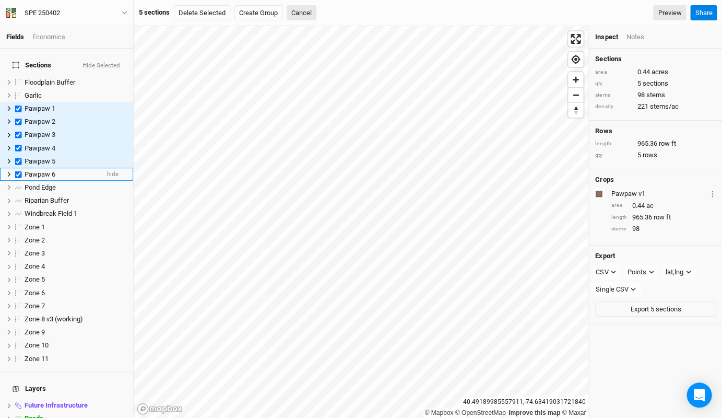
checkbox input "true"
click at [19, 181] on label at bounding box center [18, 187] width 13 height 13
click at [19, 184] on input "checkbox" at bounding box center [18, 187] width 7 height 7
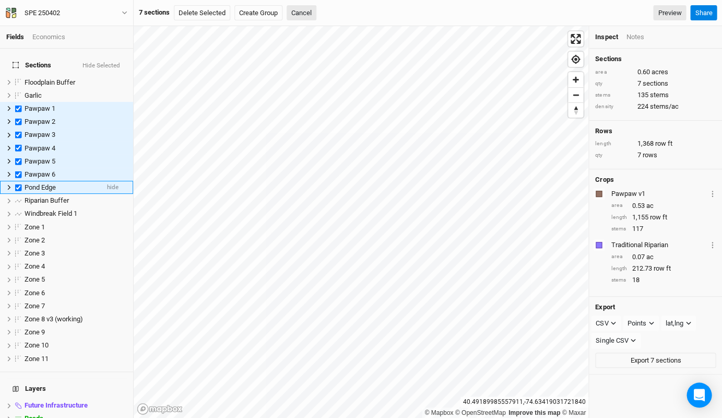
click at [18, 181] on label at bounding box center [18, 187] width 13 height 13
click at [18, 184] on input "checkbox" at bounding box center [18, 187] width 7 height 7
checkbox input "false"
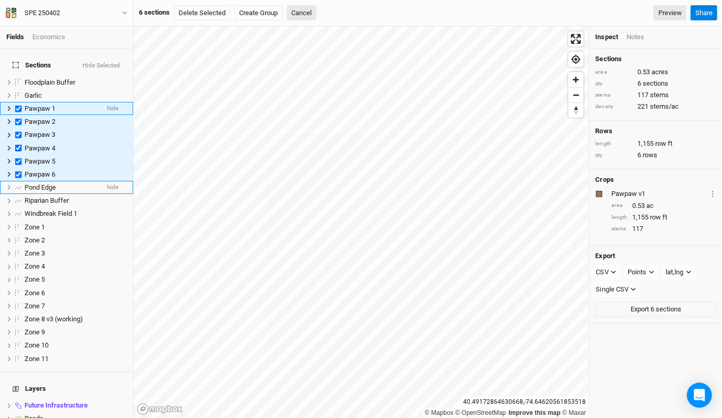
click at [21, 102] on label at bounding box center [18, 108] width 13 height 13
click at [21, 105] on input "checkbox" at bounding box center [18, 108] width 7 height 7
checkbox input "false"
click at [21, 115] on label at bounding box center [18, 121] width 13 height 13
click at [21, 118] on input "checkbox" at bounding box center [18, 121] width 7 height 7
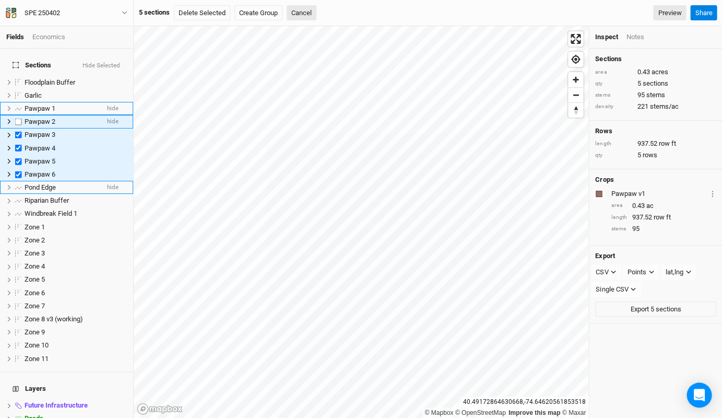
checkbox input "false"
click at [20, 128] on label at bounding box center [18, 134] width 13 height 13
click at [20, 132] on input "checkbox" at bounding box center [18, 135] width 7 height 7
checkbox input "false"
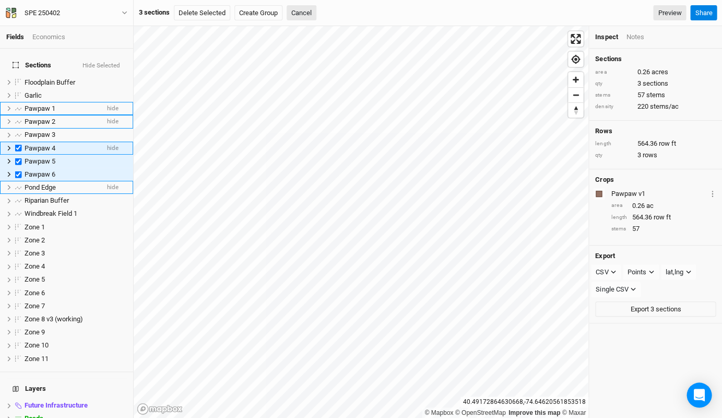
click at [19, 141] on label at bounding box center [18, 147] width 13 height 13
click at [19, 145] on input "checkbox" at bounding box center [18, 148] width 7 height 7
checkbox input "false"
click at [20, 158] on label at bounding box center [18, 160] width 13 height 13
click at [20, 158] on input "checkbox" at bounding box center [18, 161] width 7 height 7
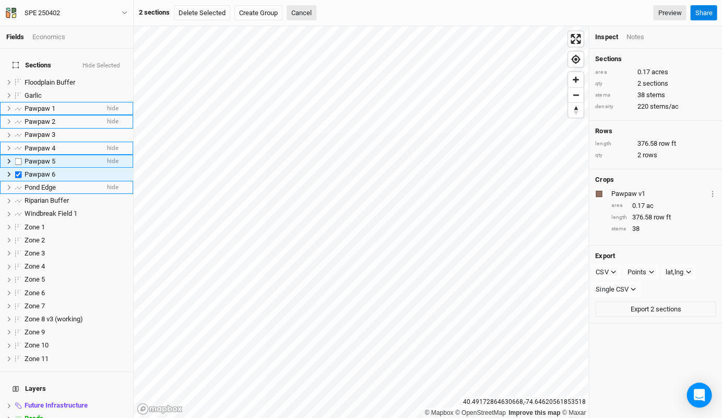
checkbox input "false"
click at [20, 168] on label at bounding box center [18, 174] width 13 height 13
click at [20, 171] on input "checkbox" at bounding box center [18, 174] width 7 height 7
checkbox input "false"
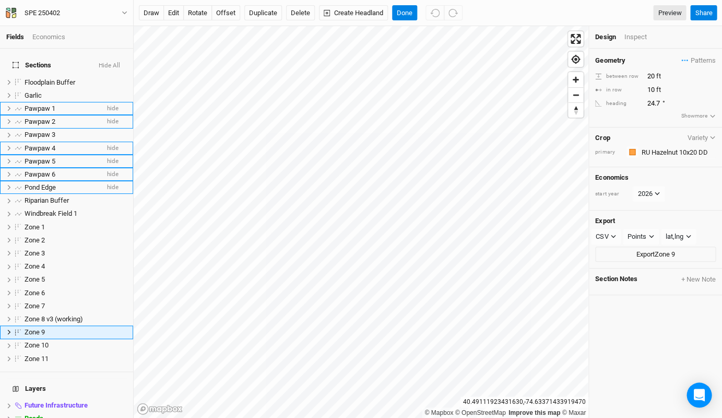
scroll to position [88, 0]
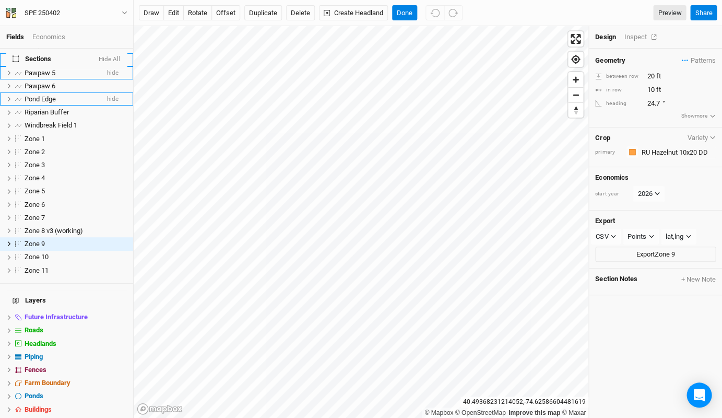
click at [636, 39] on div "Inspect" at bounding box center [642, 36] width 37 height 9
